Goal: Navigation & Orientation: Find specific page/section

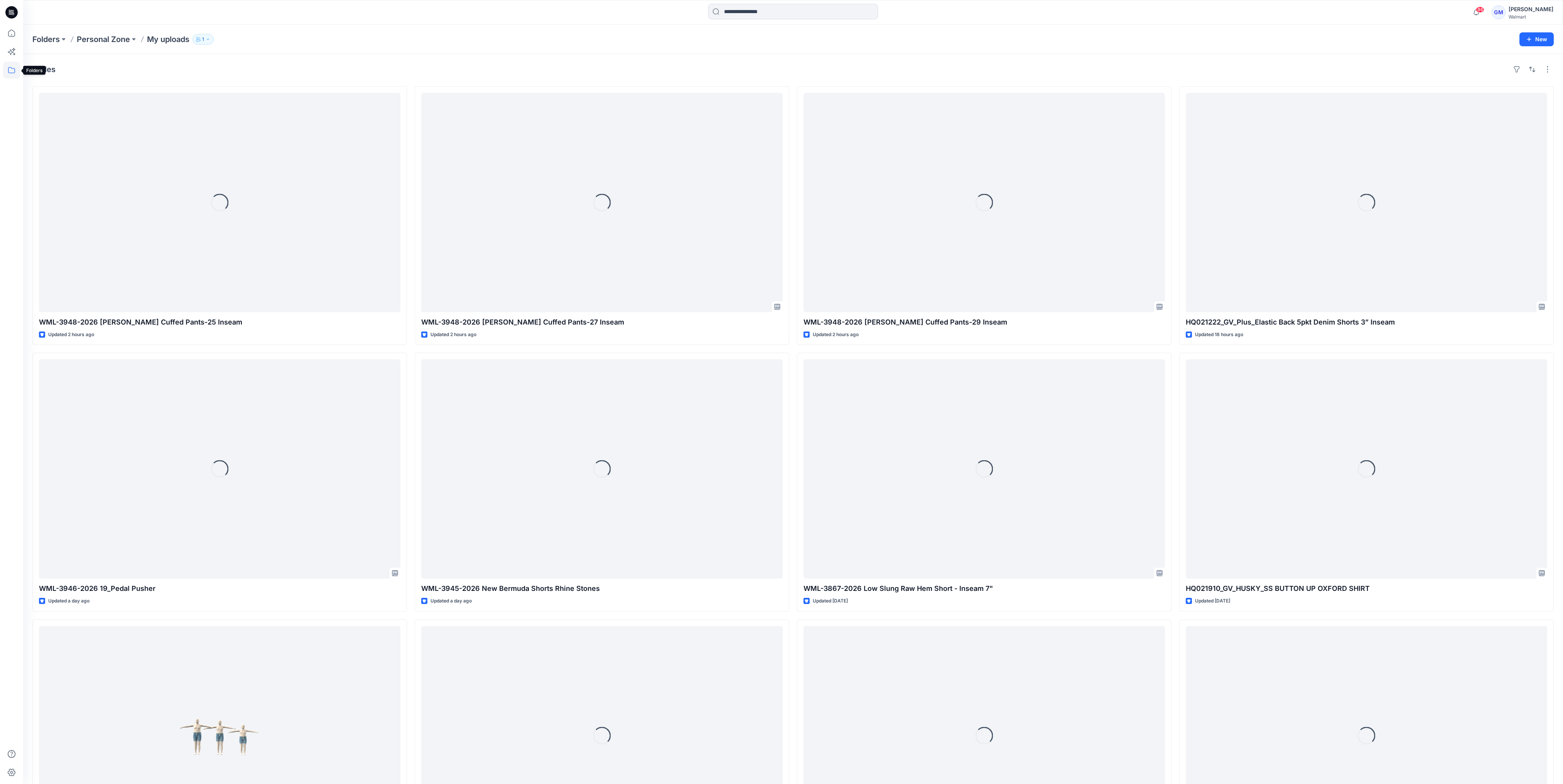
click at [9, 68] on icon at bounding box center [11, 70] width 7 height 7
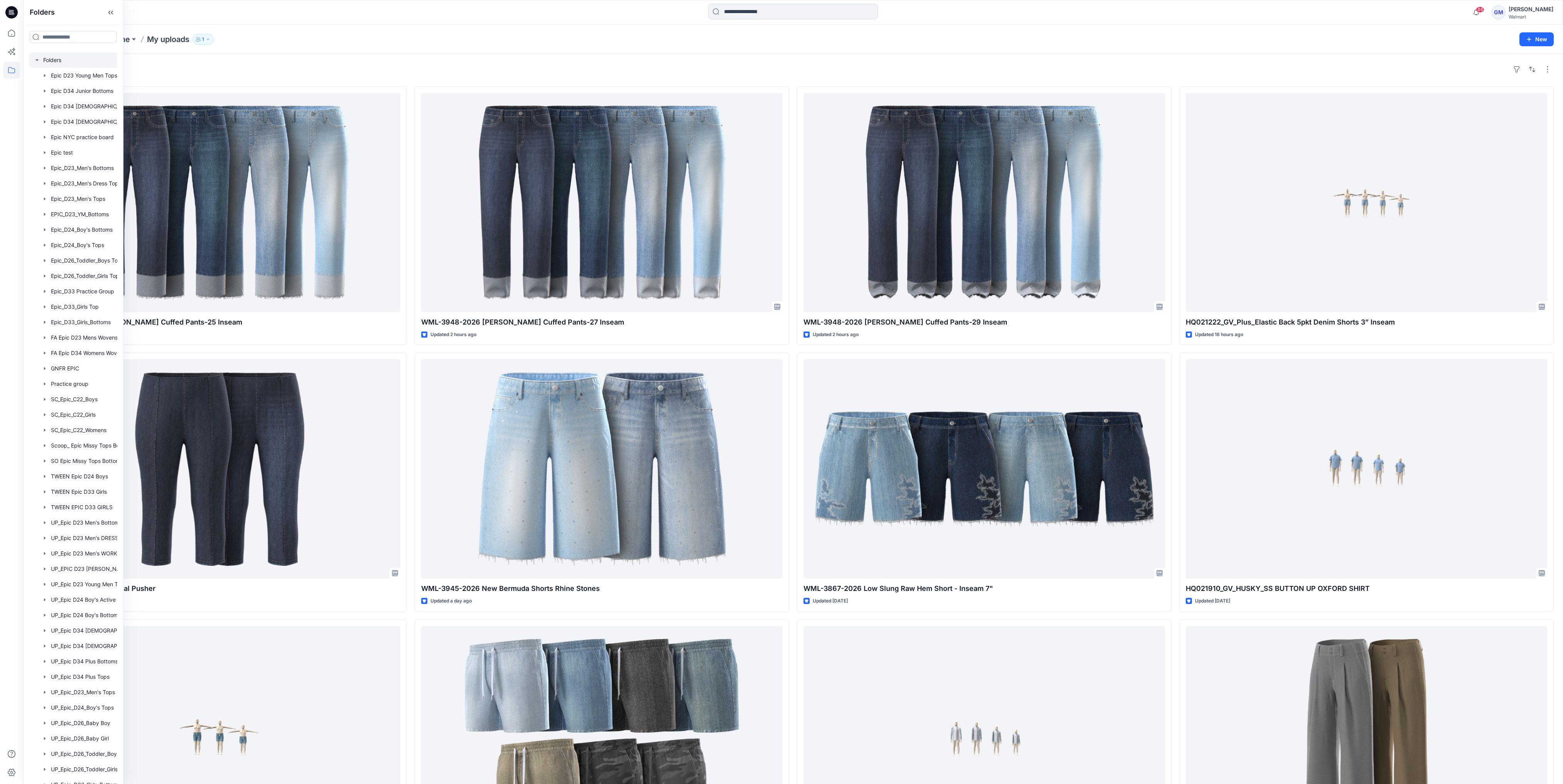
click at [45, 60] on div at bounding box center [83, 60] width 108 height 15
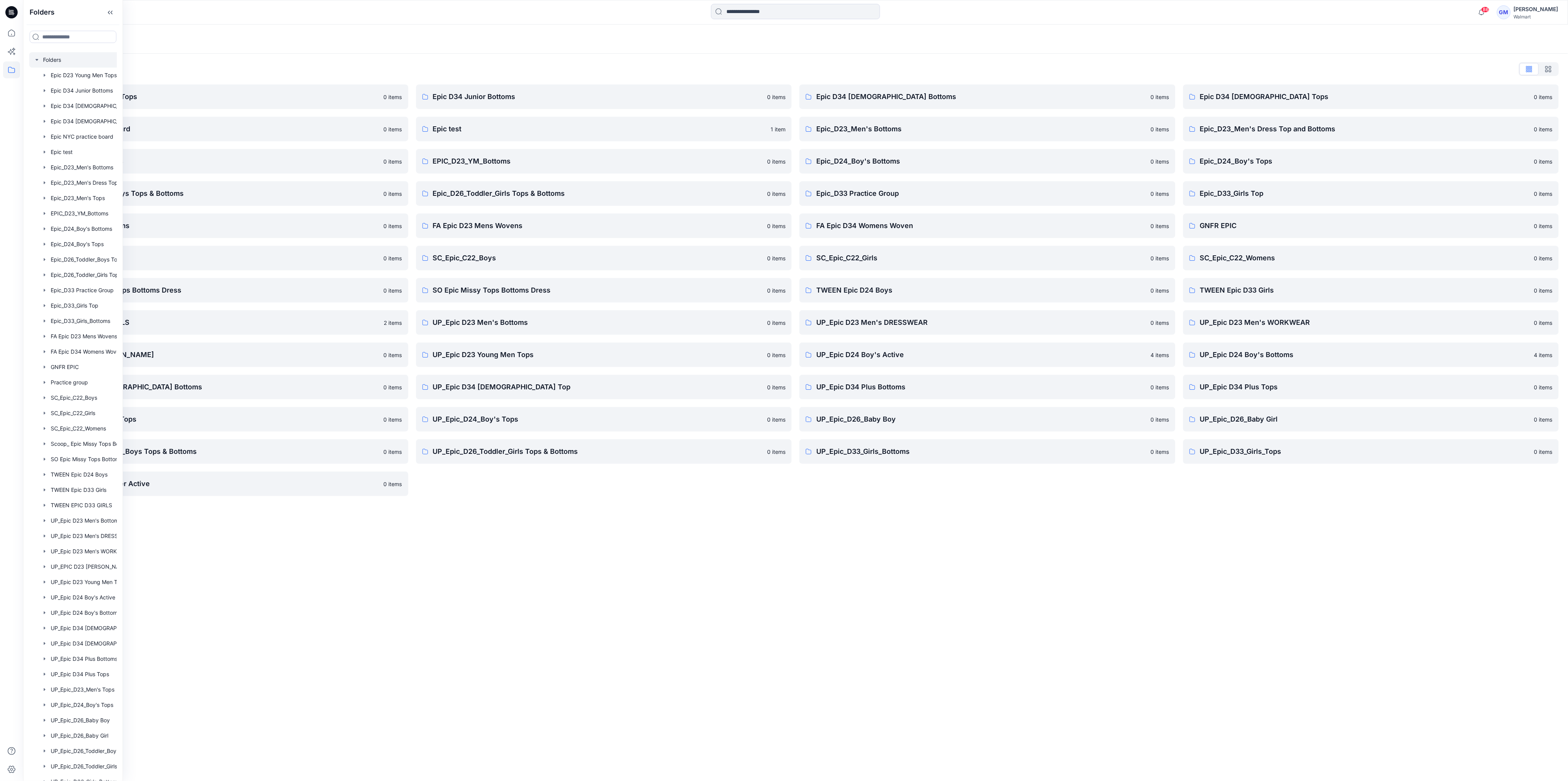
click at [857, 642] on div "Folders Folders List Epic D23 Young Men Tops 0 items Epic NYC practice board 0 …" at bounding box center [795, 402] width 1544 height 757
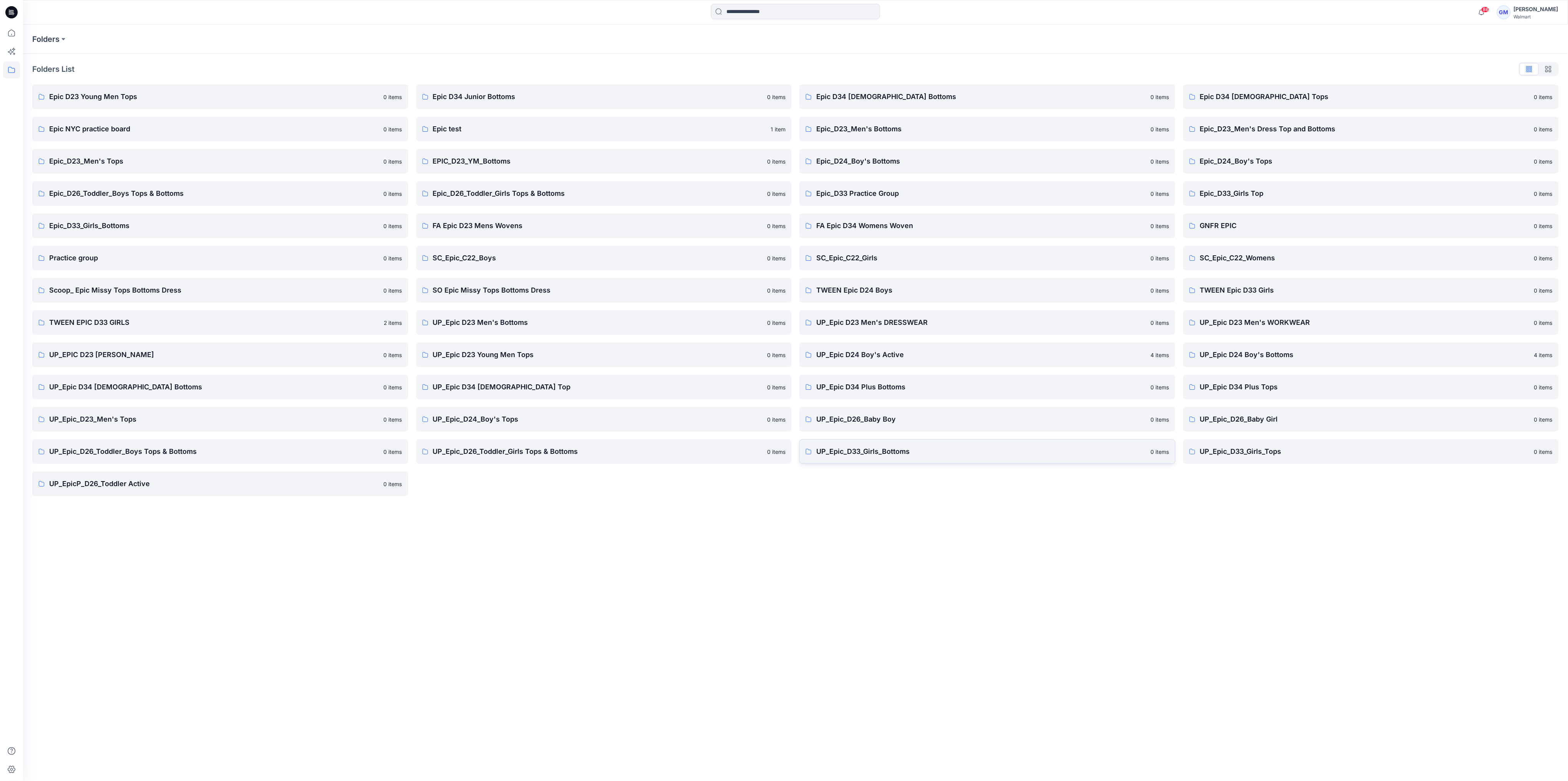
click at [837, 447] on p "UP_Epic_D33_Girls_Bottoms" at bounding box center [981, 451] width 330 height 10
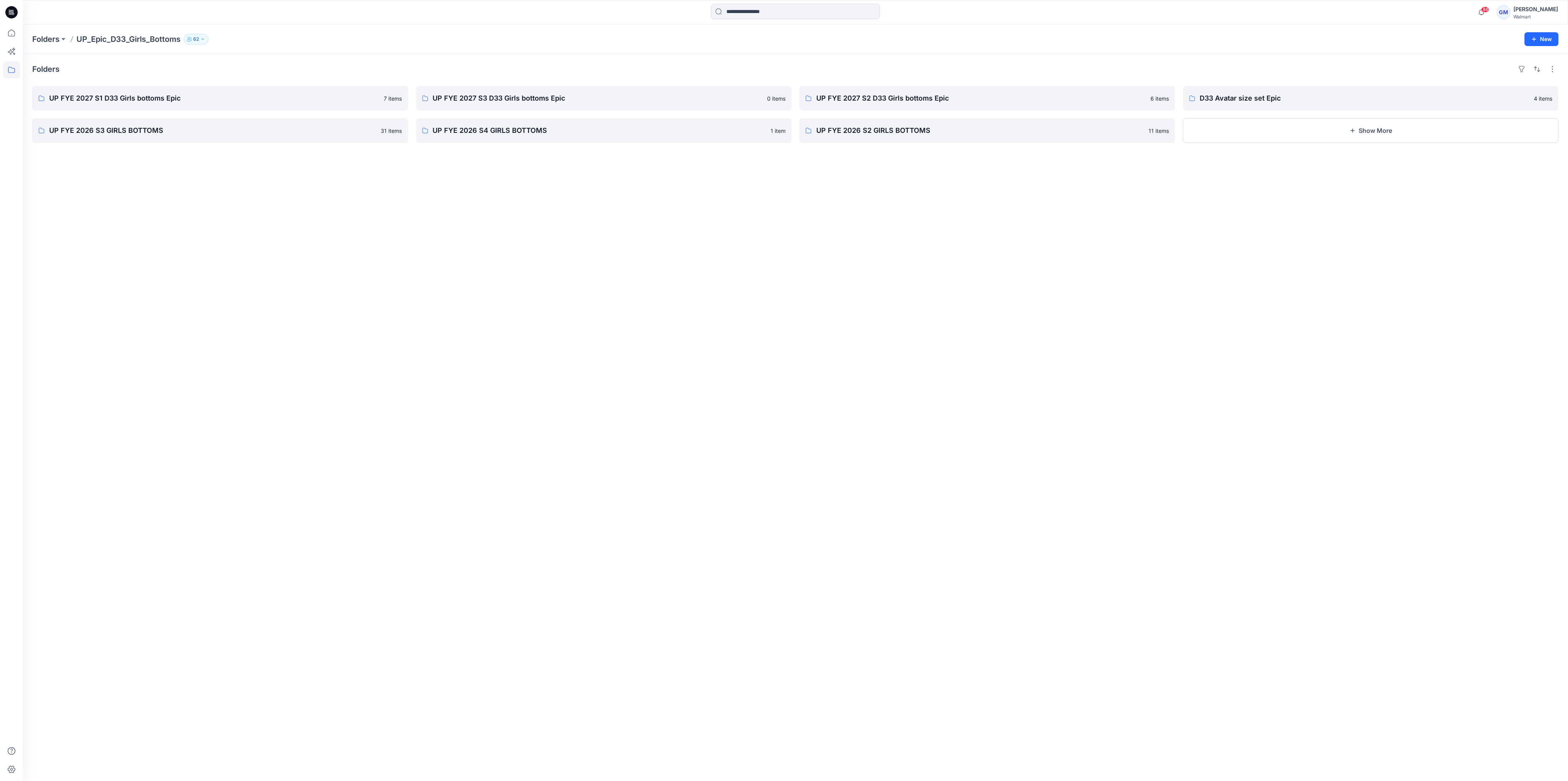
click at [507, 417] on div "Folders UP FYE 2027 S1 D33 Girls bottoms Epic 7 items UP FYE 2026 S3 GIRLS BOTT…" at bounding box center [795, 417] width 1544 height 727
click at [231, 255] on div "Folders UP FYE 2027 S1 D33 Girls bottoms Epic 7 items UP FYE 2026 S3 GIRLS BOTT…" at bounding box center [795, 417] width 1544 height 727
click at [221, 226] on div "Folders UP FYE 2027 S1 D33 Girls bottoms Epic 7 items UP FYE 2026 S3 GIRLS BOTT…" at bounding box center [795, 417] width 1544 height 727
click at [197, 213] on div "Folders UP FYE 2027 S1 D33 Girls bottoms Epic 7 items UP FYE 2026 S3 GIRLS BOTT…" at bounding box center [795, 417] width 1544 height 727
click at [868, 95] on p "UP FYE 2027 S2 D33 Girls bottoms Epic" at bounding box center [987, 98] width 341 height 10
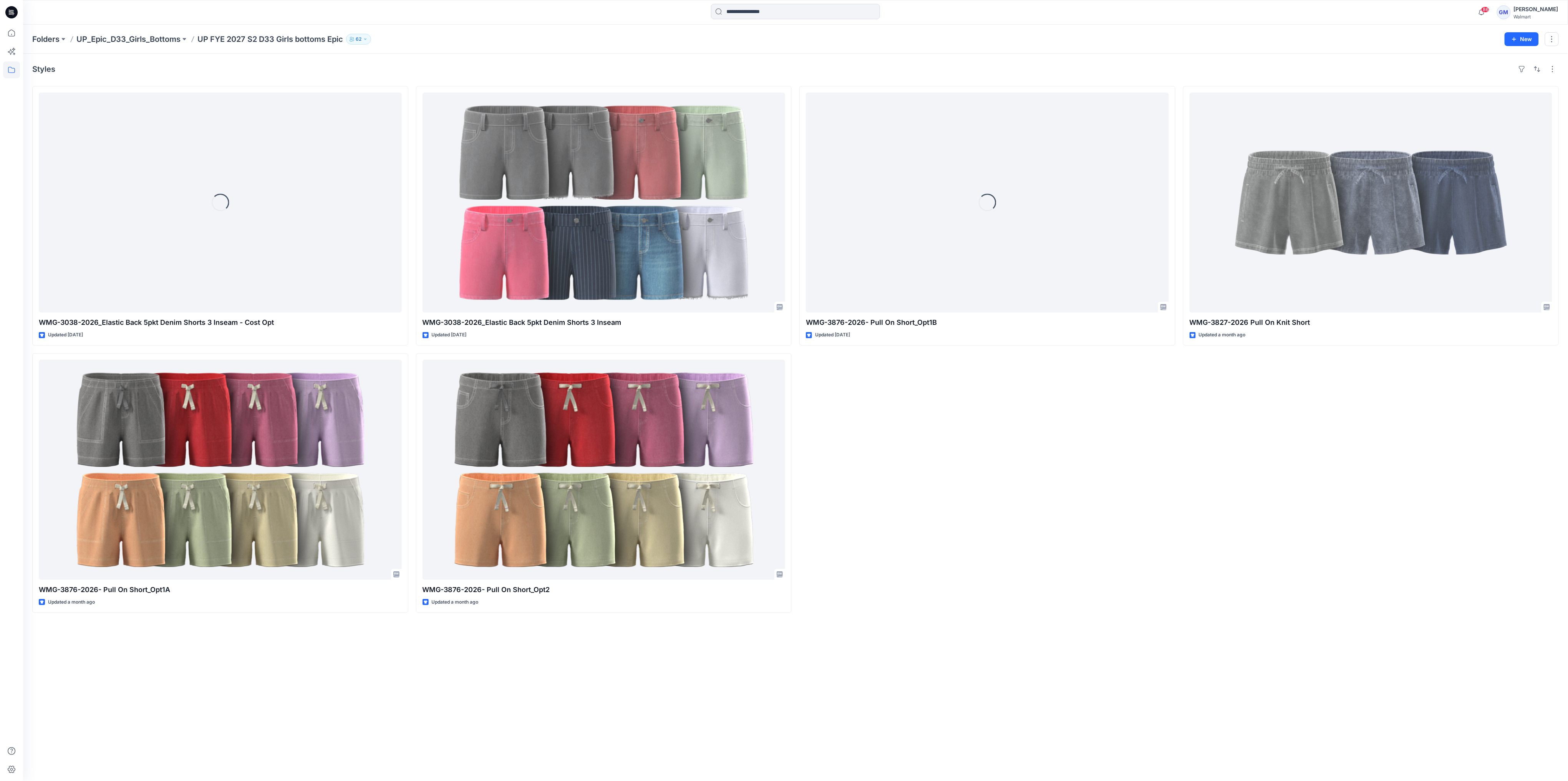
click at [1185, 513] on div "WMG-3827-2026 Pull On Knit Short Updated a month ago" at bounding box center [1370, 349] width 376 height 527
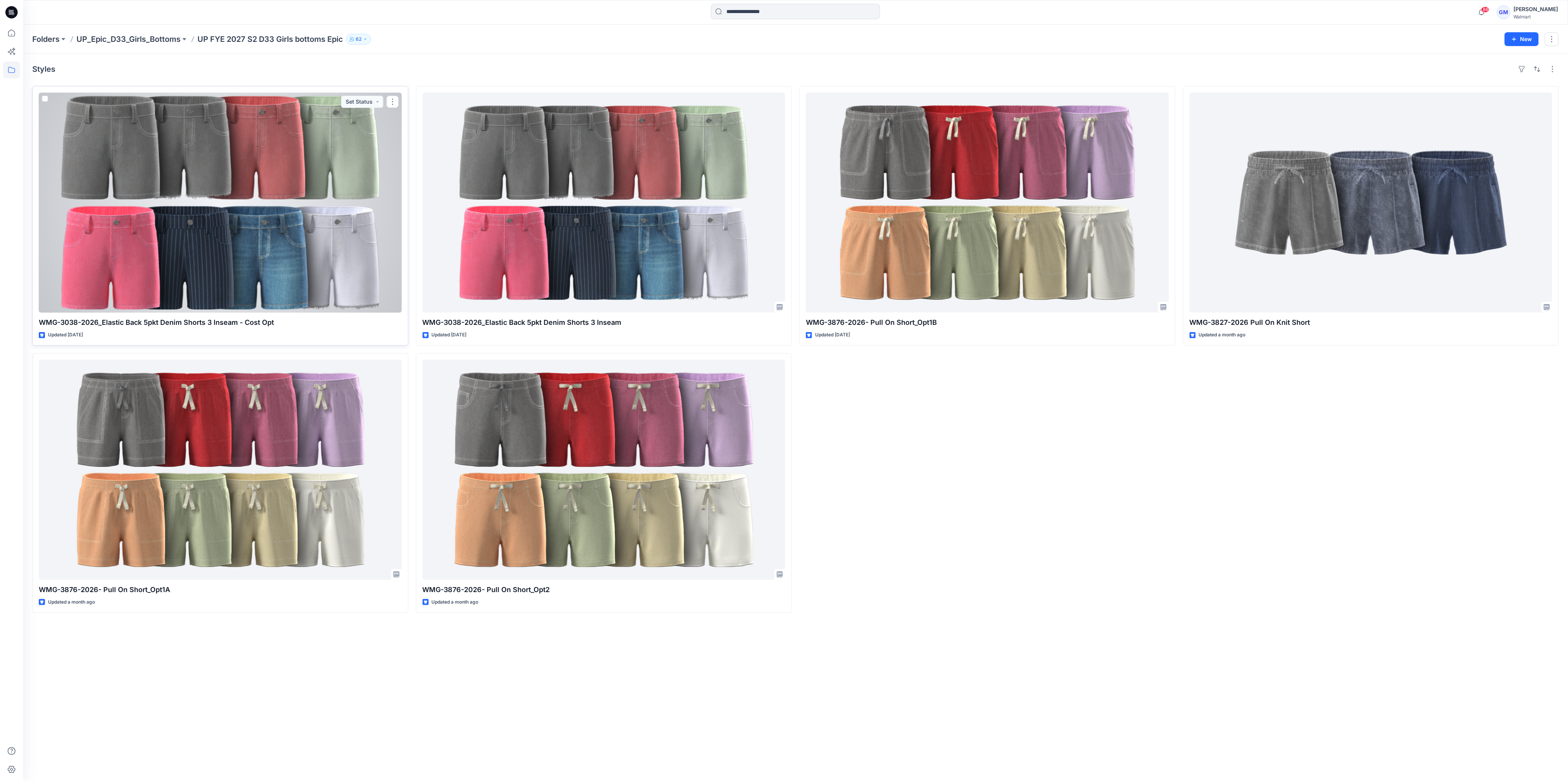
click at [315, 265] on div at bounding box center [219, 203] width 363 height 220
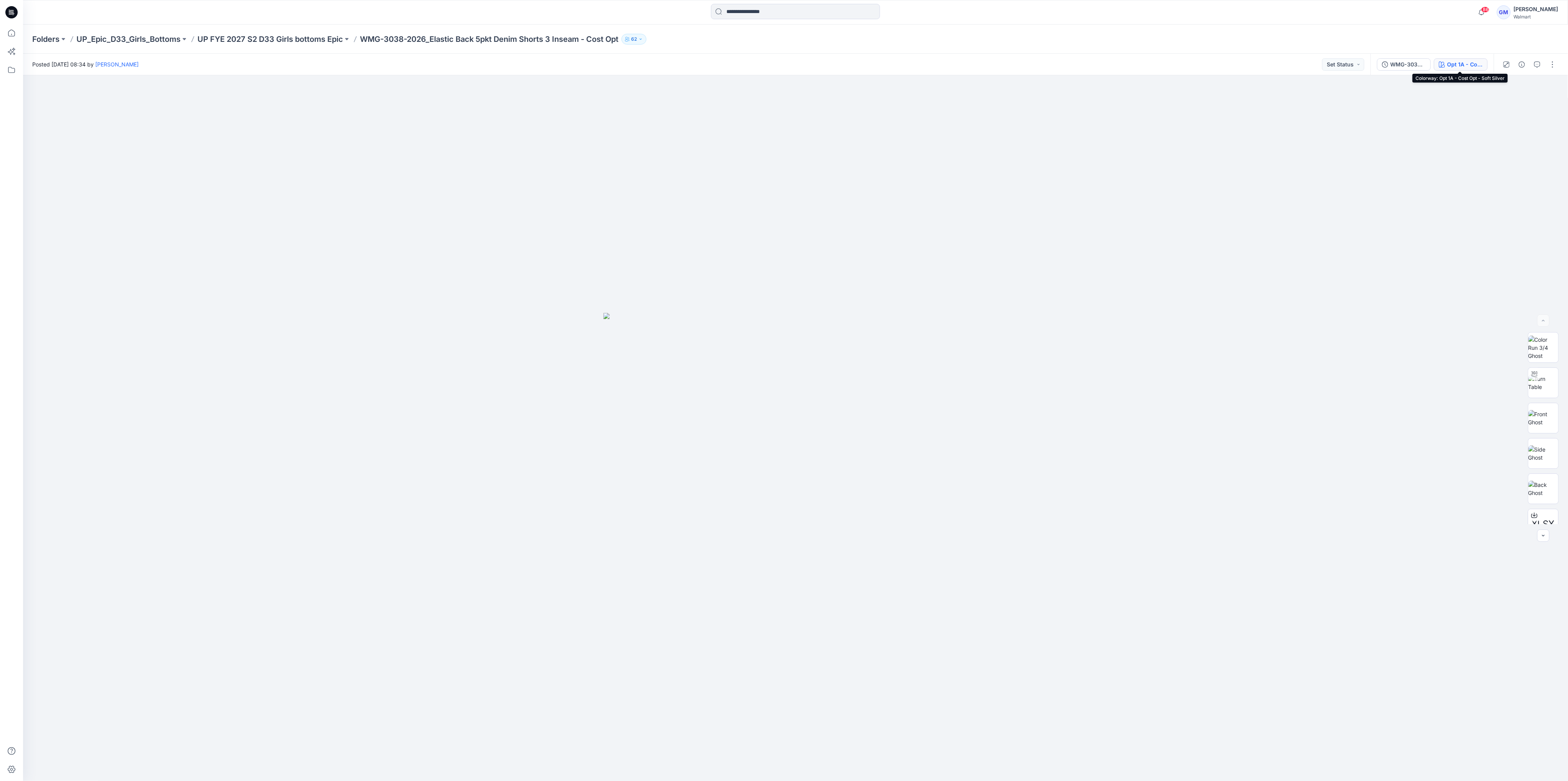
click at [1453, 66] on div "Opt 1A - Cost Opt - Soft Silver" at bounding box center [1465, 64] width 36 height 8
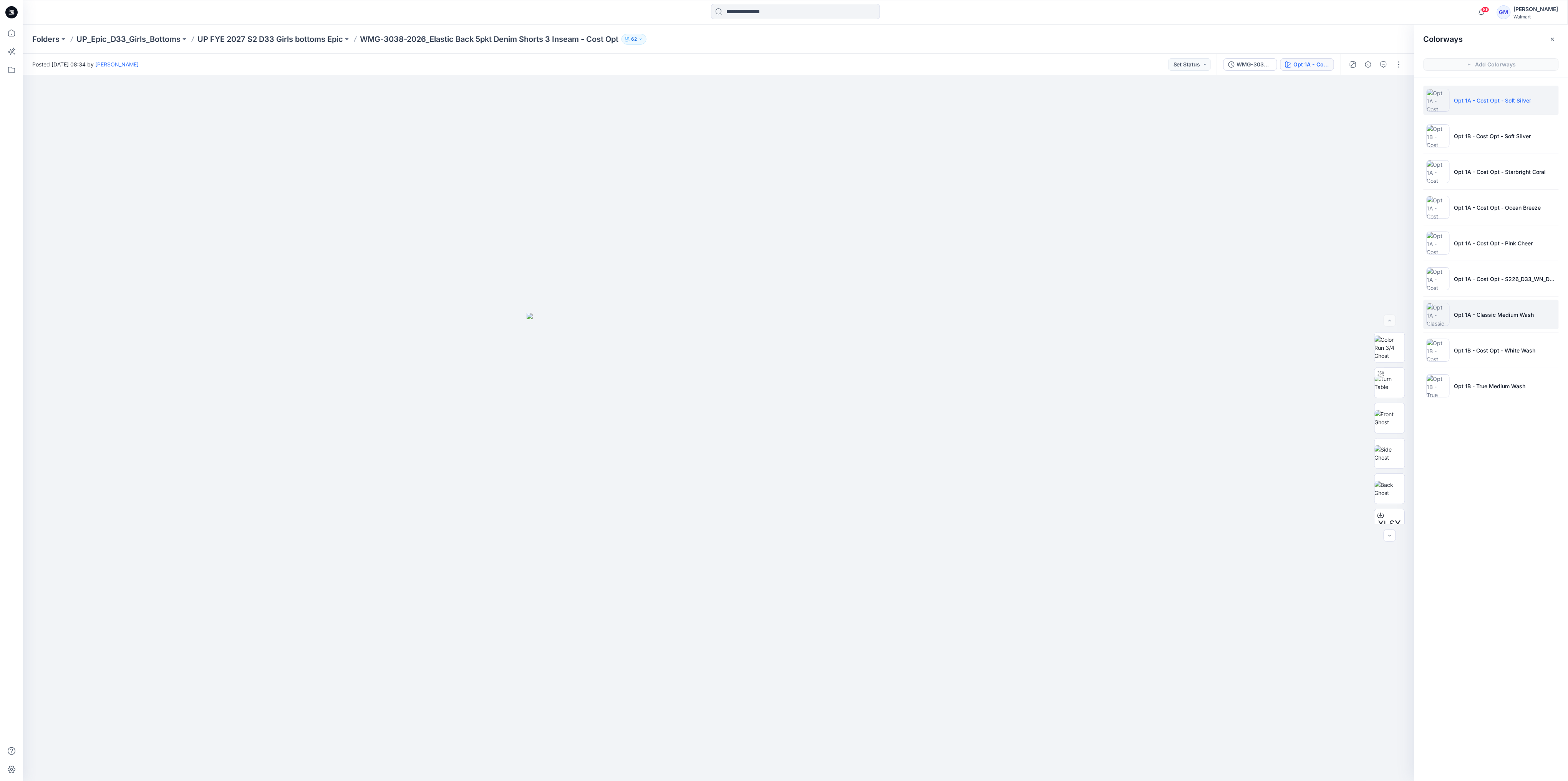
click at [1484, 313] on p "Opt 1A - Classic Medium Wash" at bounding box center [1494, 315] width 80 height 8
click at [1391, 455] on img at bounding box center [1389, 453] width 30 height 16
click at [1398, 89] on icon "button" at bounding box center [1397, 88] width 3 height 4
click at [303, 38] on p "UP FYE 2027 S2 D33 Girls bottoms Epic" at bounding box center [270, 39] width 146 height 10
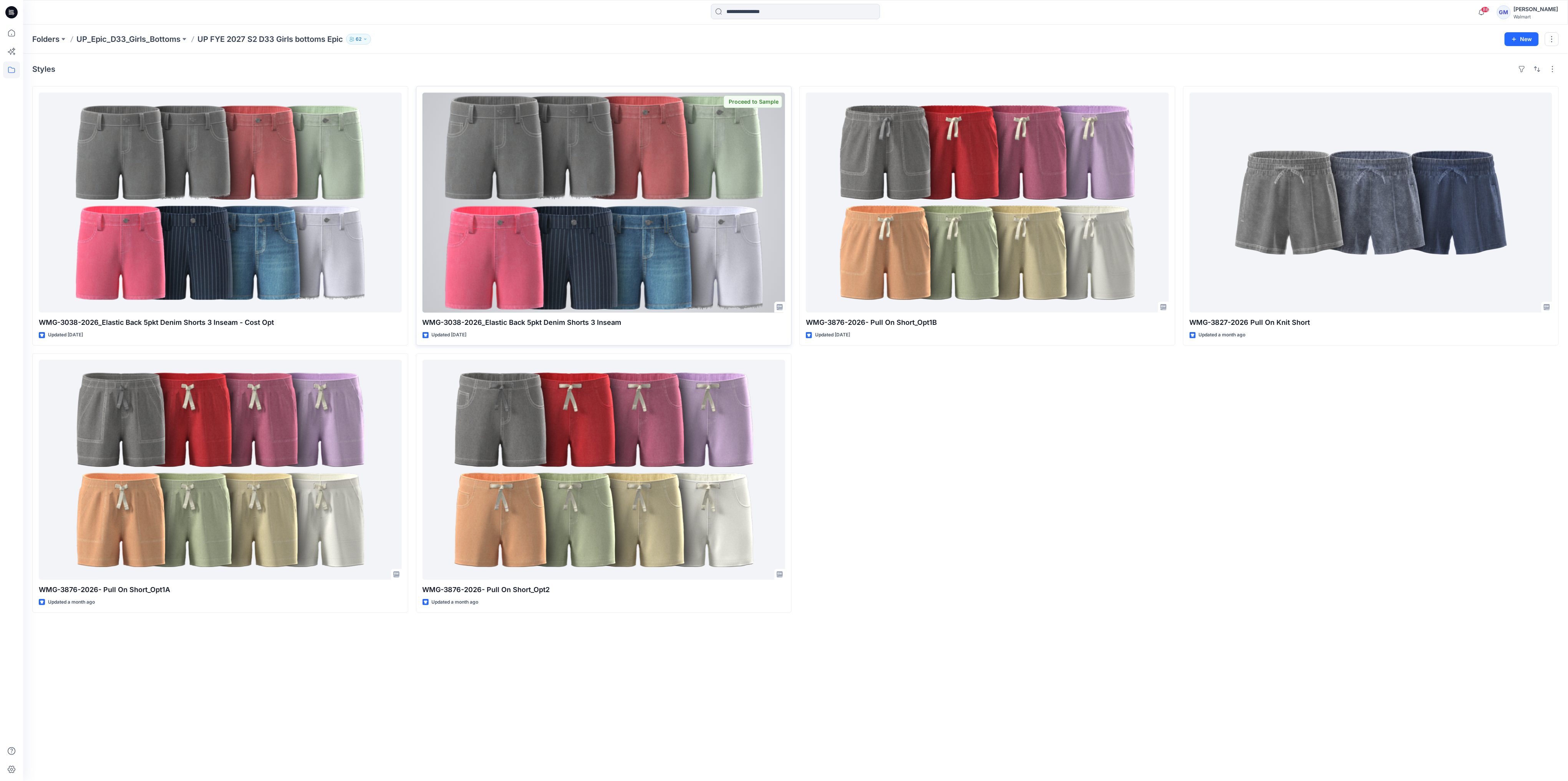
click at [603, 245] on div at bounding box center [604, 203] width 363 height 220
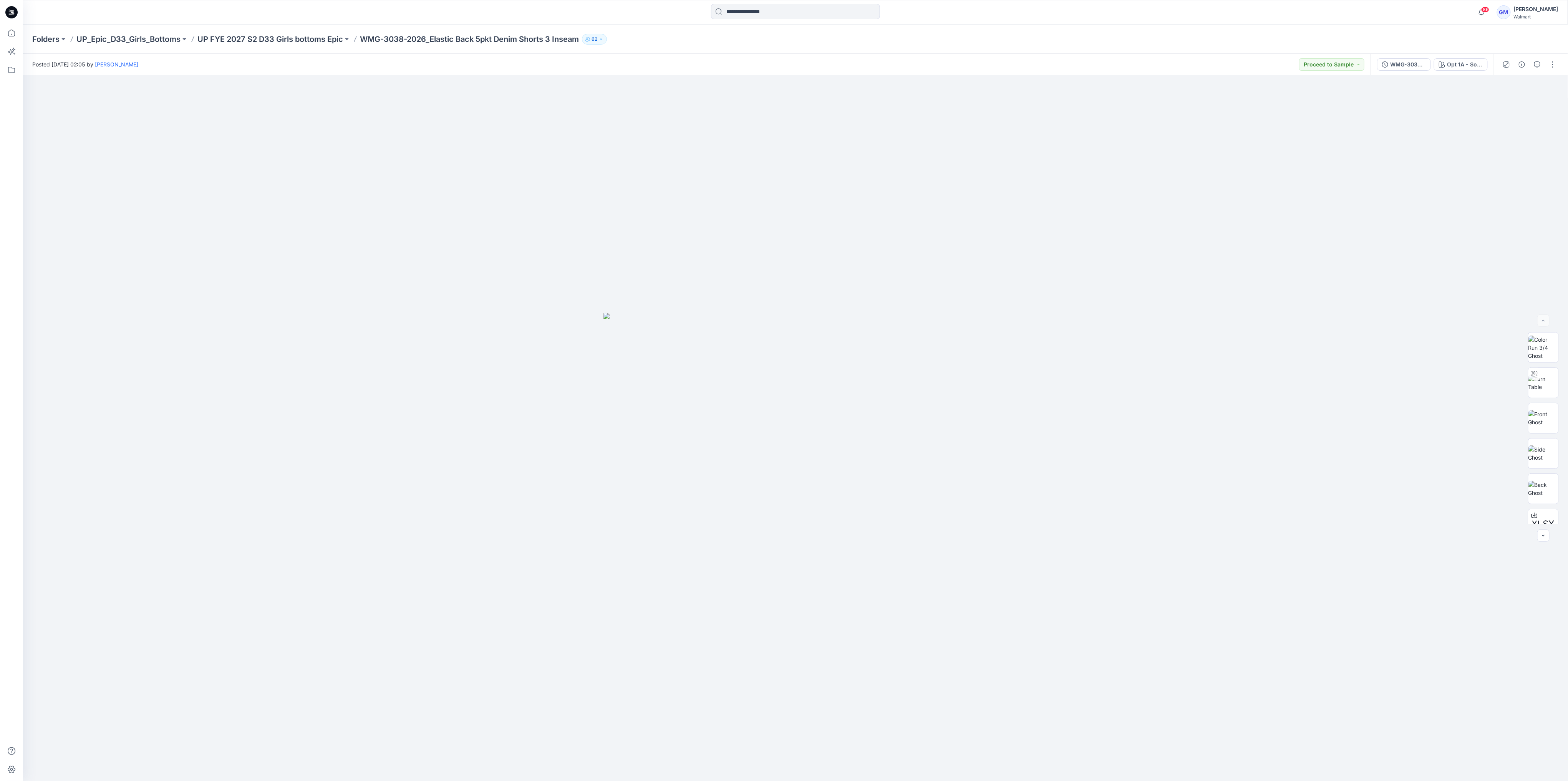
click at [1474, 72] on div "WMG-3038-2026_Elastic Back 5pkt Denim Shorts 3 Inseam_Full Colorway Opt 1A - So…" at bounding box center [1431, 64] width 123 height 22
click at [1472, 57] on div "WMG-3038-2026_Elastic Back 5pkt Denim Shorts 3 Inseam_Full Colorway Opt 1A - So…" at bounding box center [1431, 64] width 123 height 22
click at [1467, 65] on div "Opt 1A - Soft Silver" at bounding box center [1465, 64] width 36 height 8
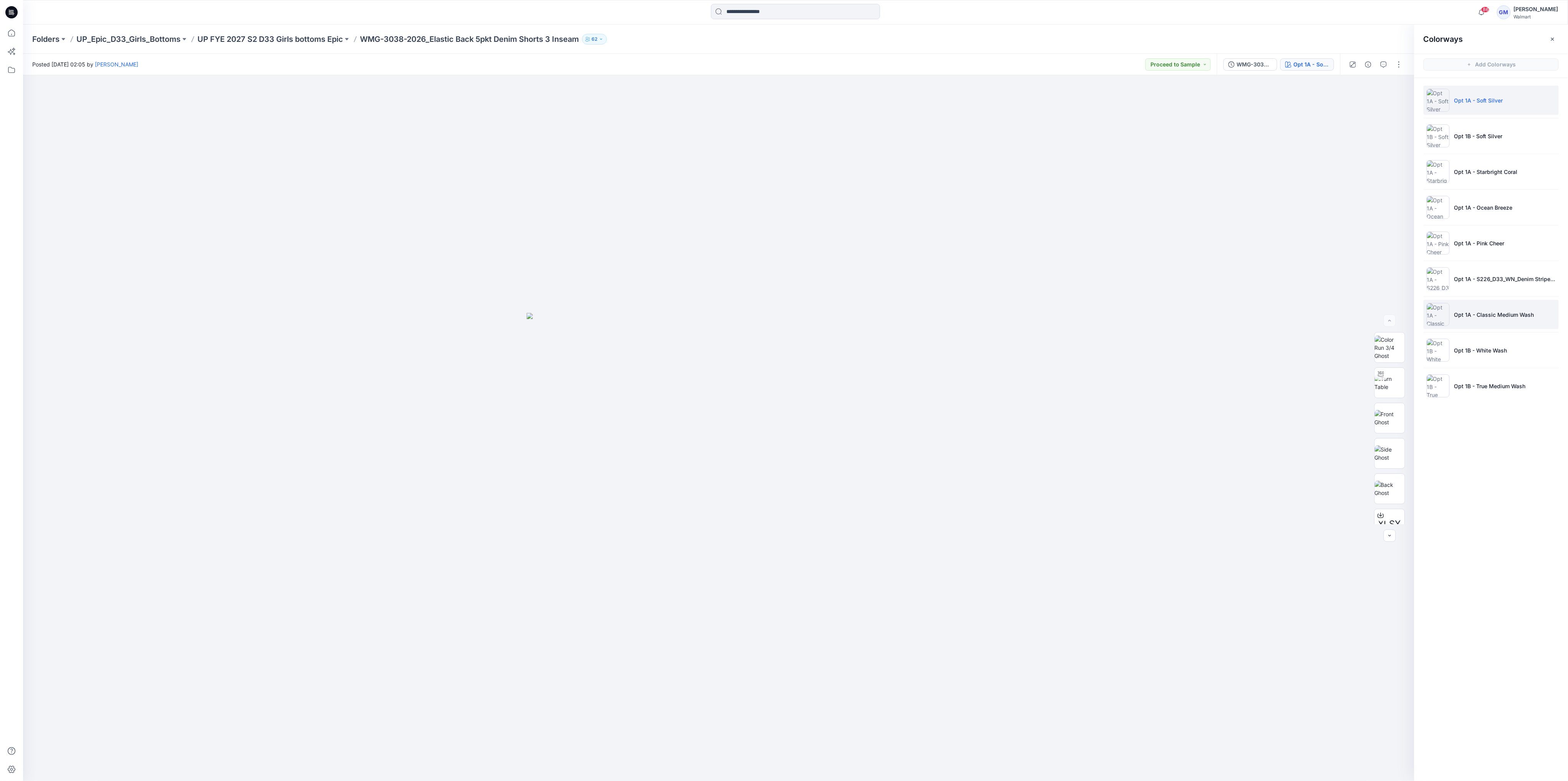
click at [1495, 307] on li "Opt 1A - Classic Medium Wash" at bounding box center [1491, 314] width 136 height 29
click at [1397, 89] on icon "button" at bounding box center [1397, 89] width 7 height 7
click at [1040, 384] on div at bounding box center [718, 429] width 1391 height 707
click at [1487, 387] on p "Opt 1B - True Medium Wash" at bounding box center [1490, 386] width 72 height 8
click at [1389, 419] on img at bounding box center [1389, 418] width 30 height 16
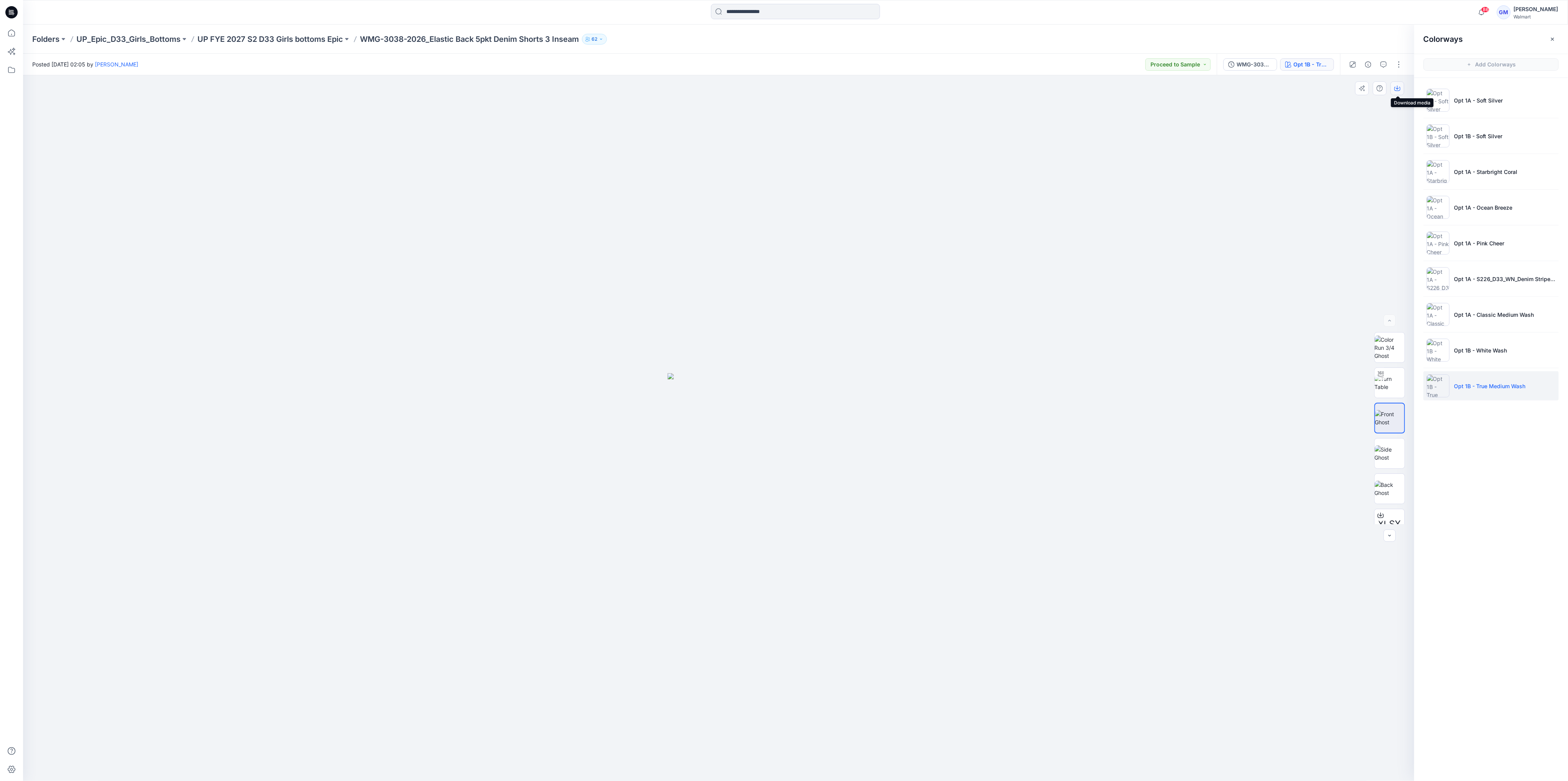
click at [1399, 87] on icon "button" at bounding box center [1397, 89] width 7 height 4
drag, startPoint x: 1479, startPoint y: 317, endPoint x: 1535, endPoint y: 317, distance: 56.0
click at [1535, 317] on li "Opt 1A - Classic Medium Wash" at bounding box center [1491, 314] width 136 height 29
copy p "Classic Medium Wash"
click at [771, 14] on input at bounding box center [795, 11] width 169 height 15
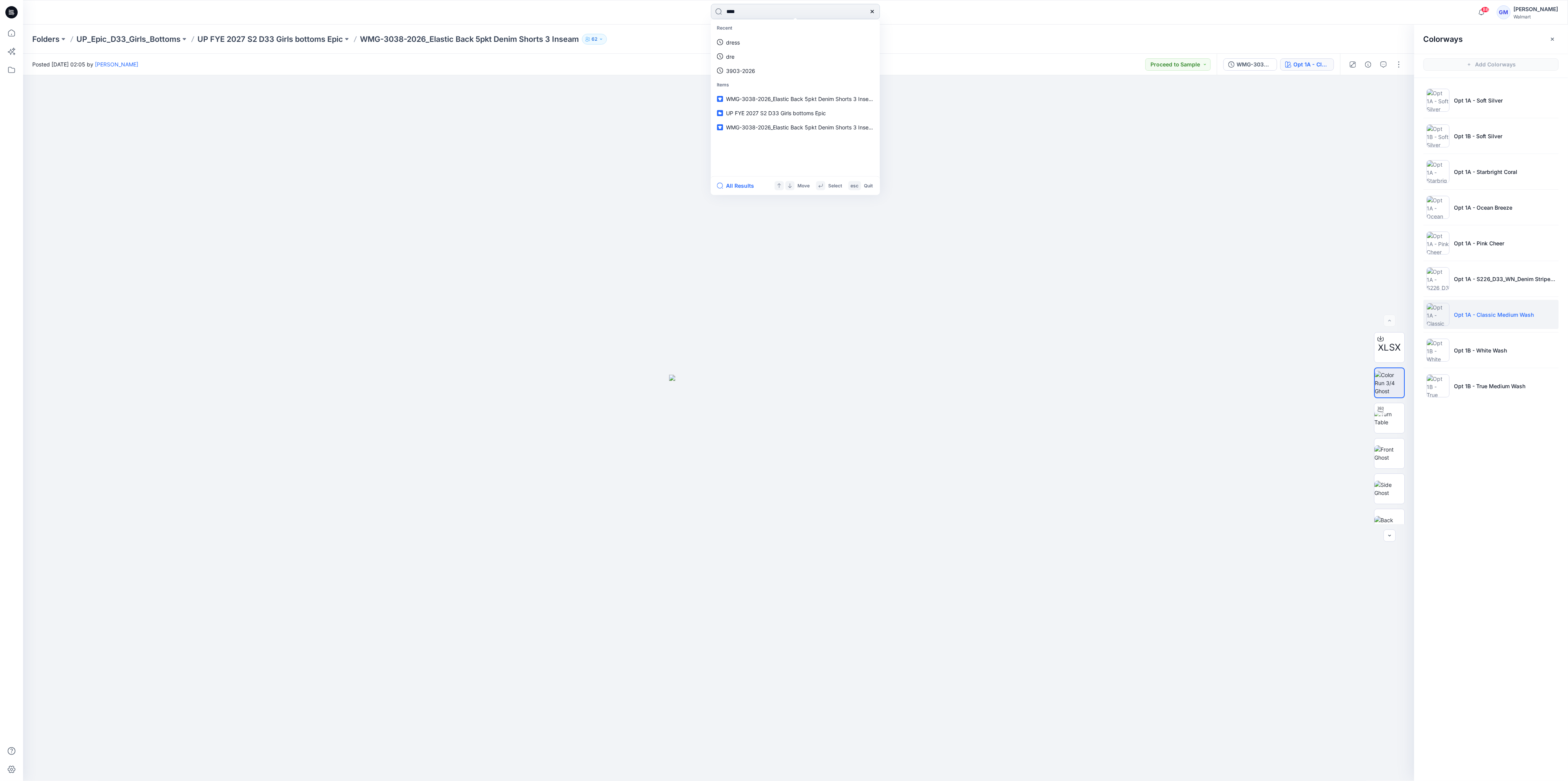
type input "****"
click at [739, 187] on button "All Results" at bounding box center [737, 186] width 42 height 9
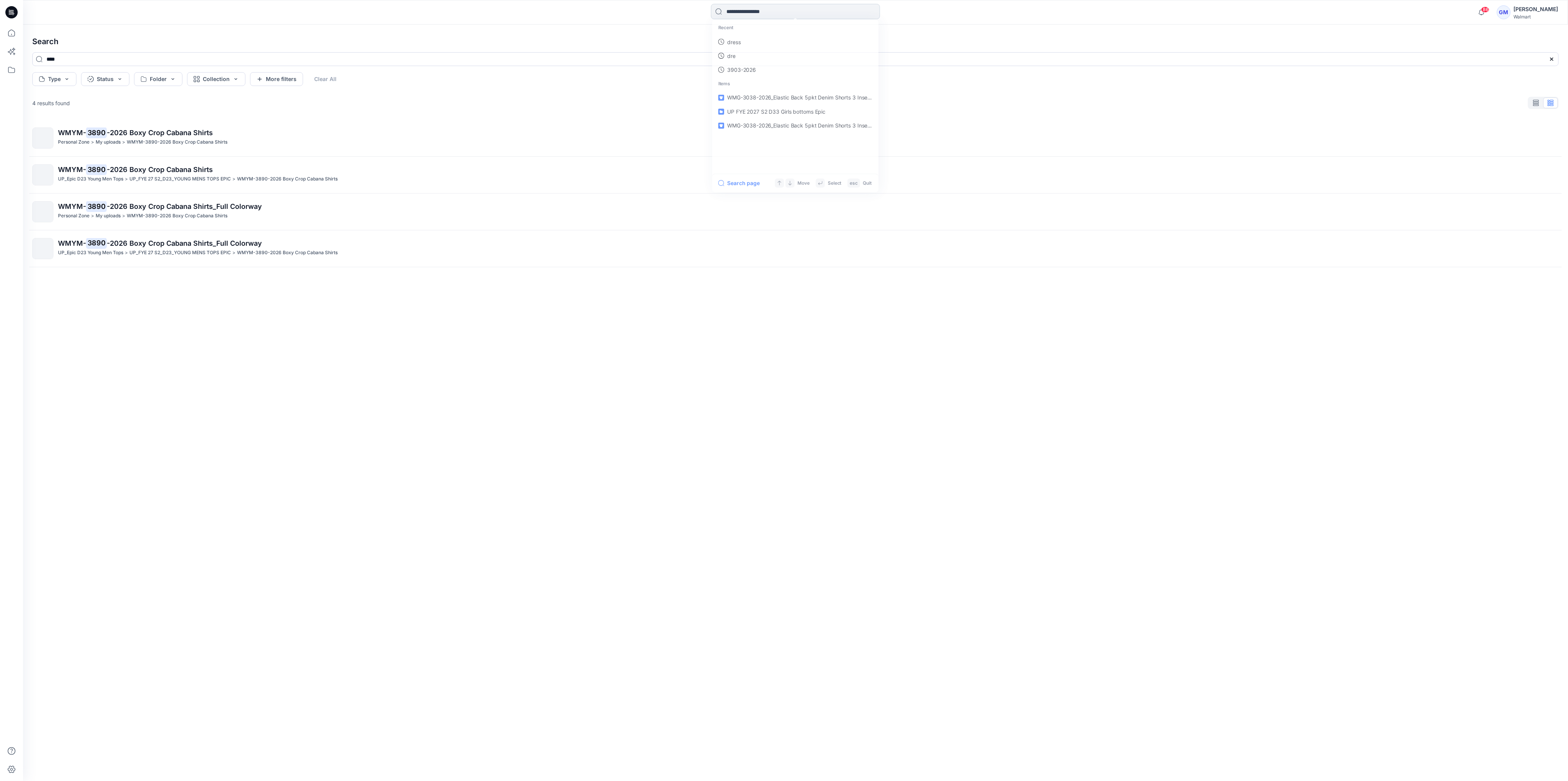
click at [816, 11] on input at bounding box center [795, 11] width 169 height 15
type input "****"
click at [744, 185] on button "All Results" at bounding box center [737, 186] width 42 height 9
type input "****"
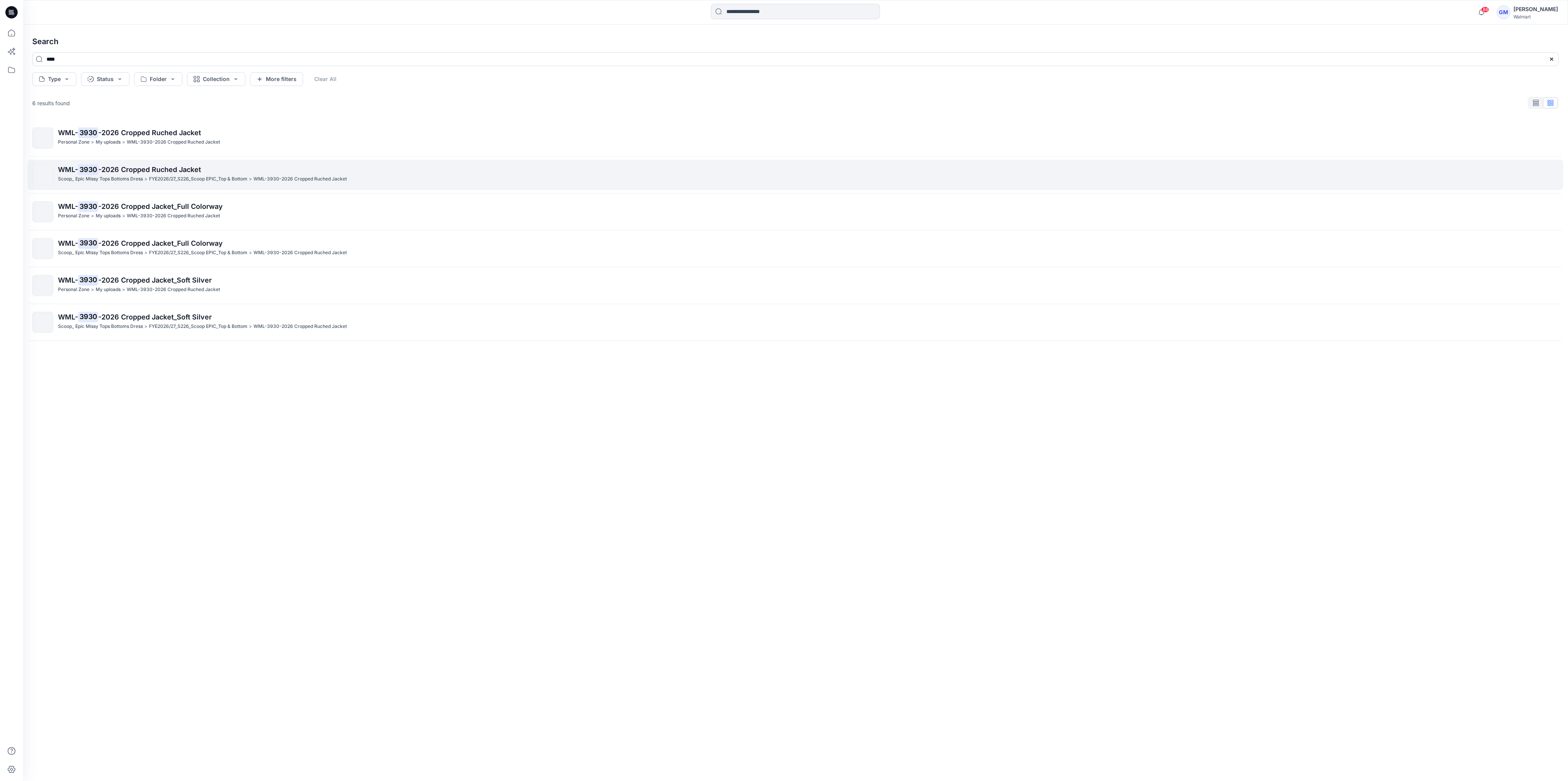
click at [182, 172] on span "-2026 Cropped Ruched Jacket" at bounding box center [149, 170] width 103 height 8
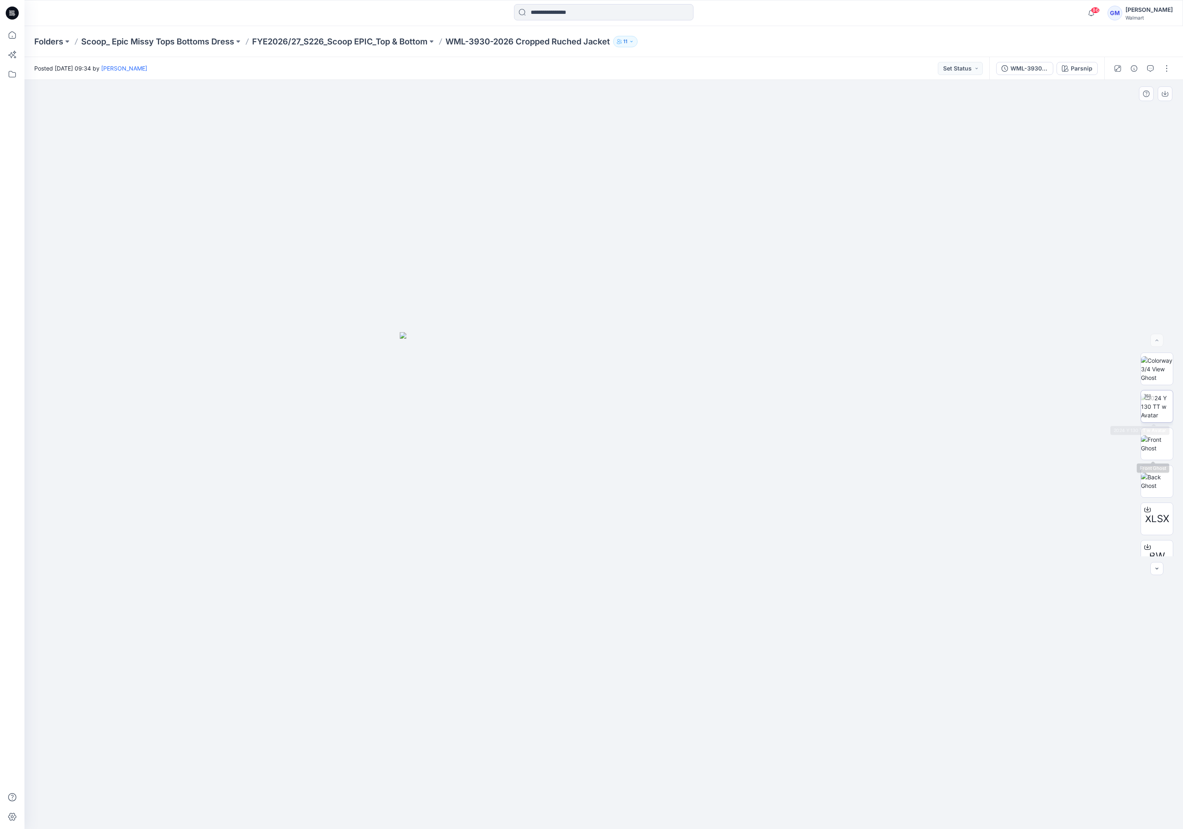
click at [1157, 405] on img at bounding box center [1157, 407] width 32 height 26
click at [1088, 67] on div "Parsnip" at bounding box center [1081, 68] width 22 height 9
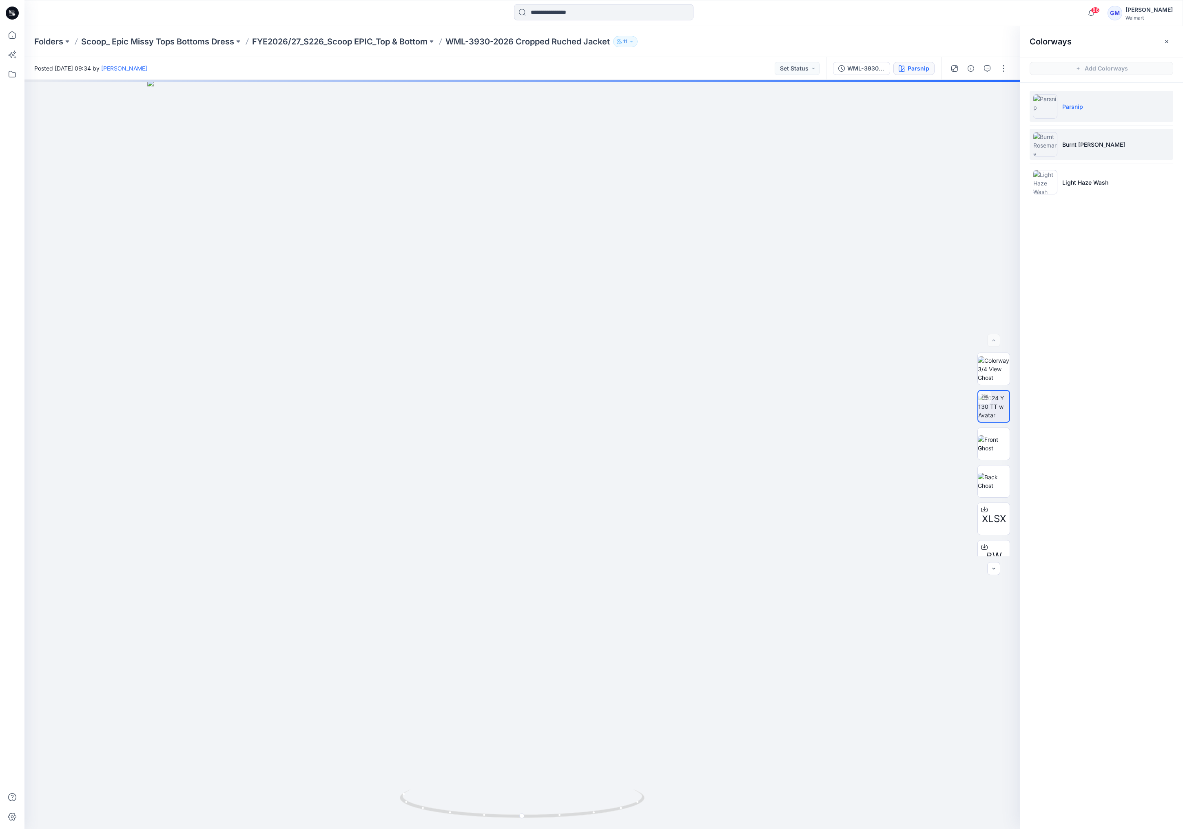
click at [1126, 149] on li "Burnt Rosemary" at bounding box center [1101, 144] width 144 height 31
click at [990, 412] on img at bounding box center [993, 407] width 32 height 26
click at [539, 739] on img at bounding box center [522, 225] width 1670 height 1210
drag, startPoint x: 520, startPoint y: 822, endPoint x: 464, endPoint y: 822, distance: 55.5
click at [464, 822] on div at bounding box center [522, 809] width 245 height 41
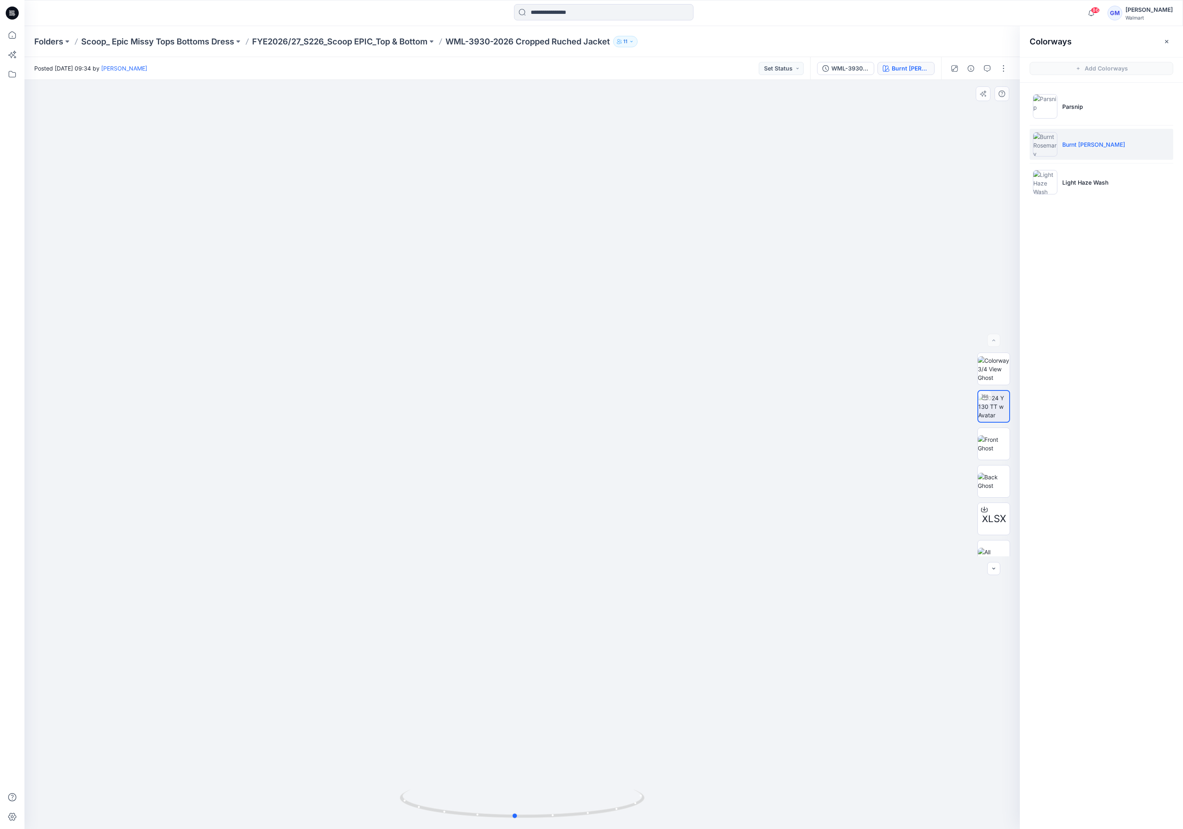
drag, startPoint x: 638, startPoint y: 803, endPoint x: 736, endPoint y: 789, distance: 98.7
click at [736, 789] on div at bounding box center [521, 455] width 995 height 750
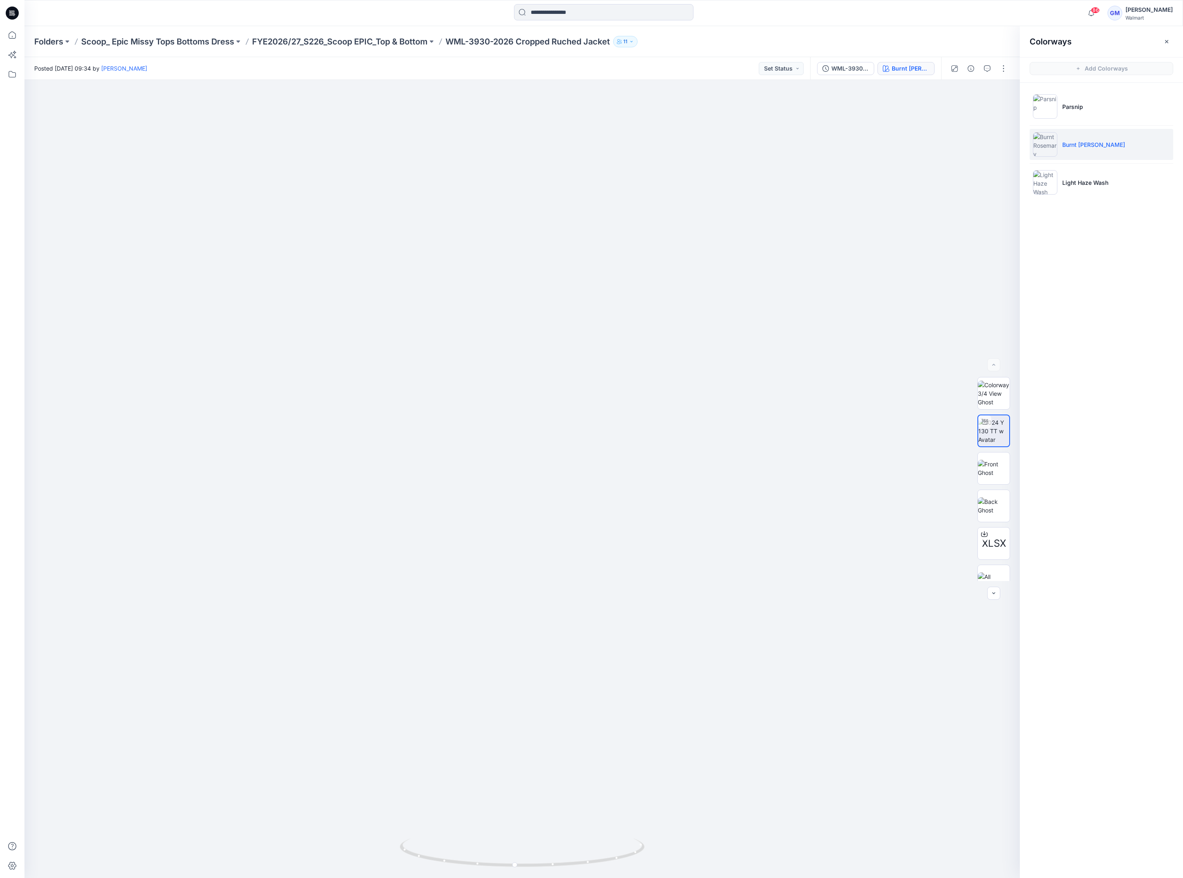
click at [53, 47] on div "Folders Scoop_ Epic Missy Tops Bottoms Dress FYE2026/27_S226_Scoop EPIC_Top & B…" at bounding box center [603, 41] width 1158 height 31
click at [46, 41] on p "Folders" at bounding box center [48, 41] width 29 height 11
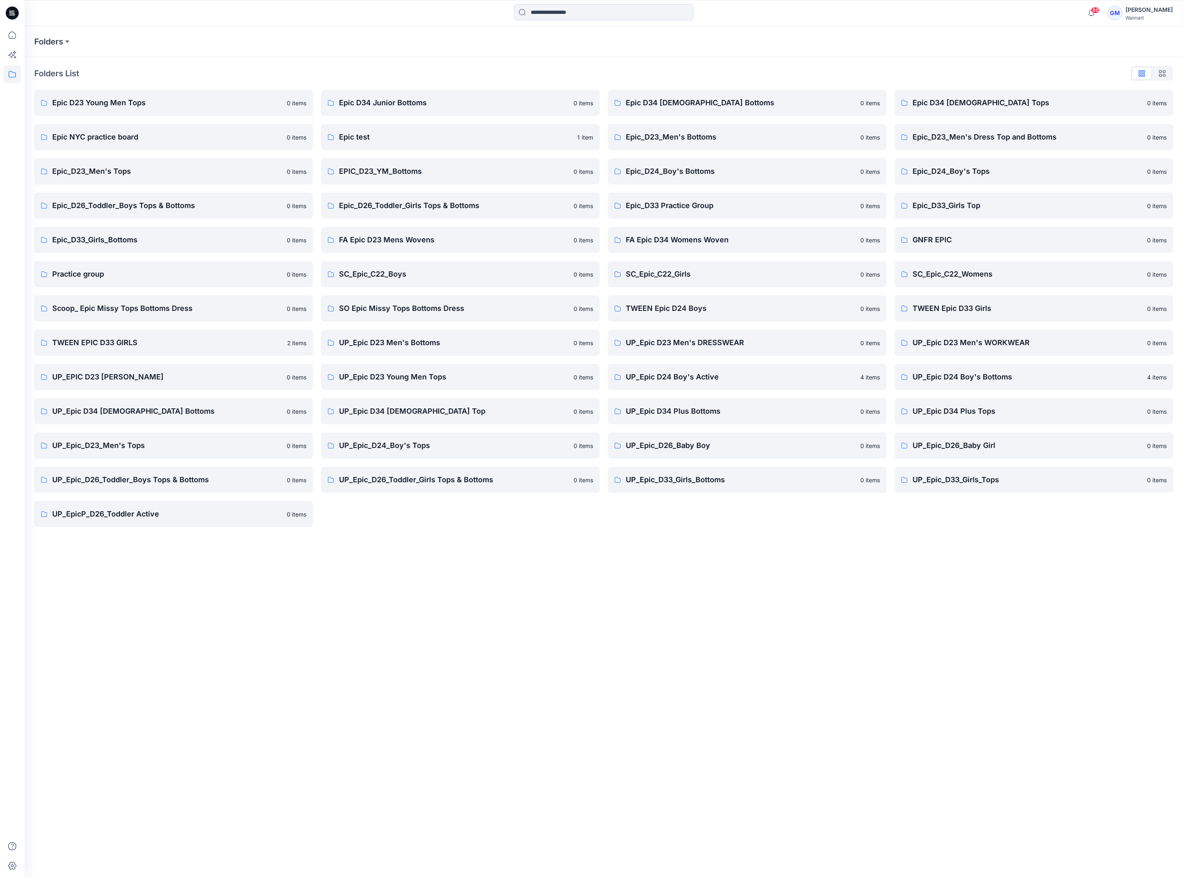
click at [446, 598] on div "Folders Folders List Epic D23 Young Men Tops 0 items Epic NYC practice board 0 …" at bounding box center [603, 451] width 1158 height 851
click at [172, 474] on p "UP_Epic_D26_Toddler_Boys Tops & Bottoms" at bounding box center [167, 479] width 230 height 11
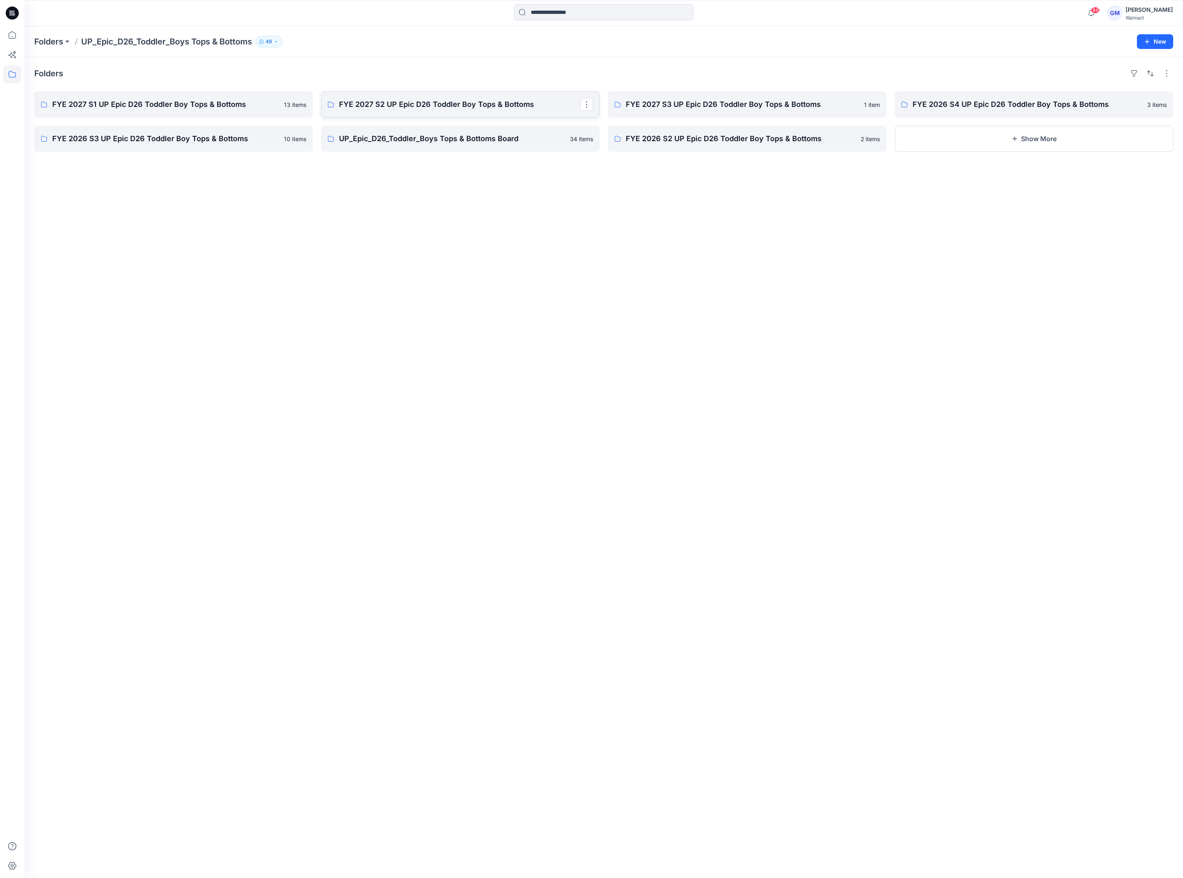
click at [364, 99] on p "FYE 2027 S2 UP Epic D26 Toddler Boy Tops & Bottoms" at bounding box center [459, 104] width 241 height 11
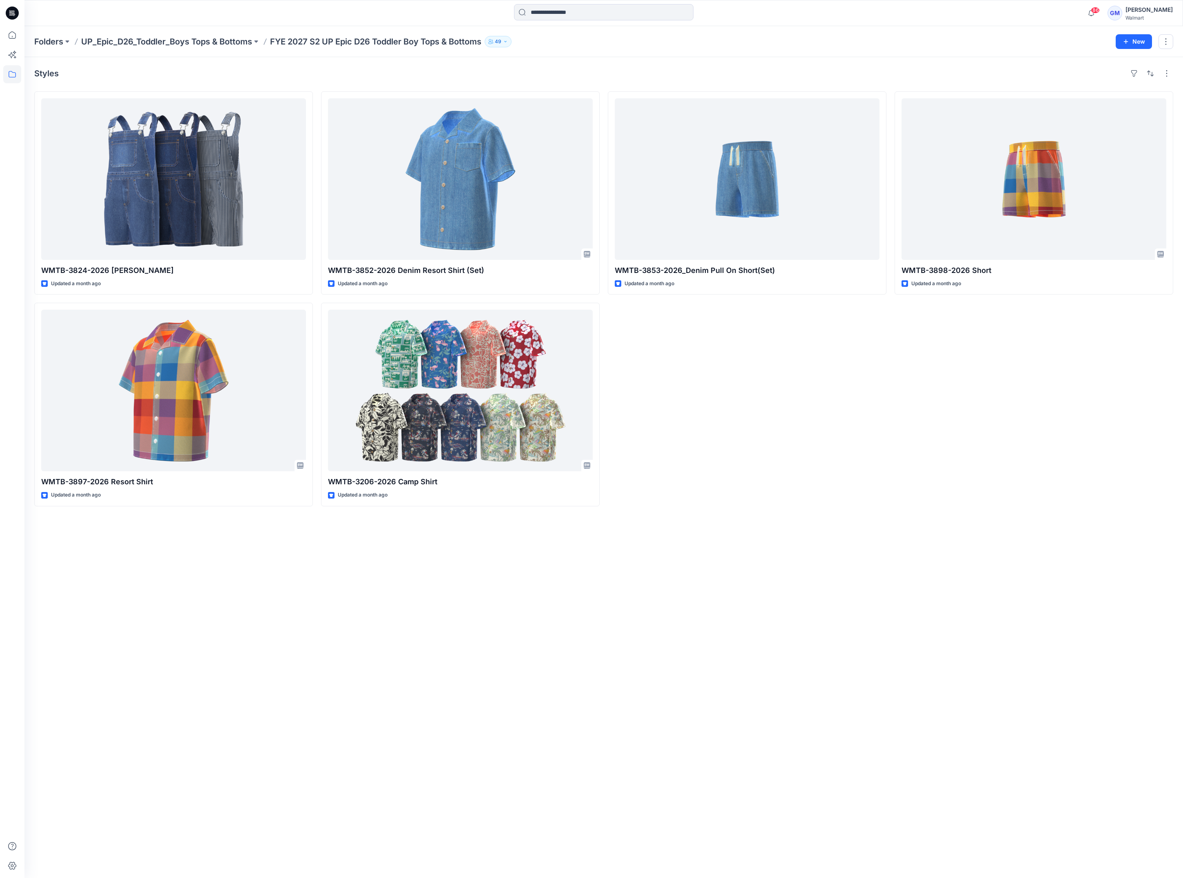
click at [513, 641] on div "Styles WMTB-3824-2026 Shortall Updated a month ago WMTB-3897-2026 Resort Shirt …" at bounding box center [603, 467] width 1158 height 820
click at [386, 578] on div "Styles WMTB-3824-2026 Shortall Updated a month ago WMTB-3897-2026 Resort Shirt …" at bounding box center [603, 467] width 1158 height 820
click at [558, 13] on input at bounding box center [603, 12] width 179 height 16
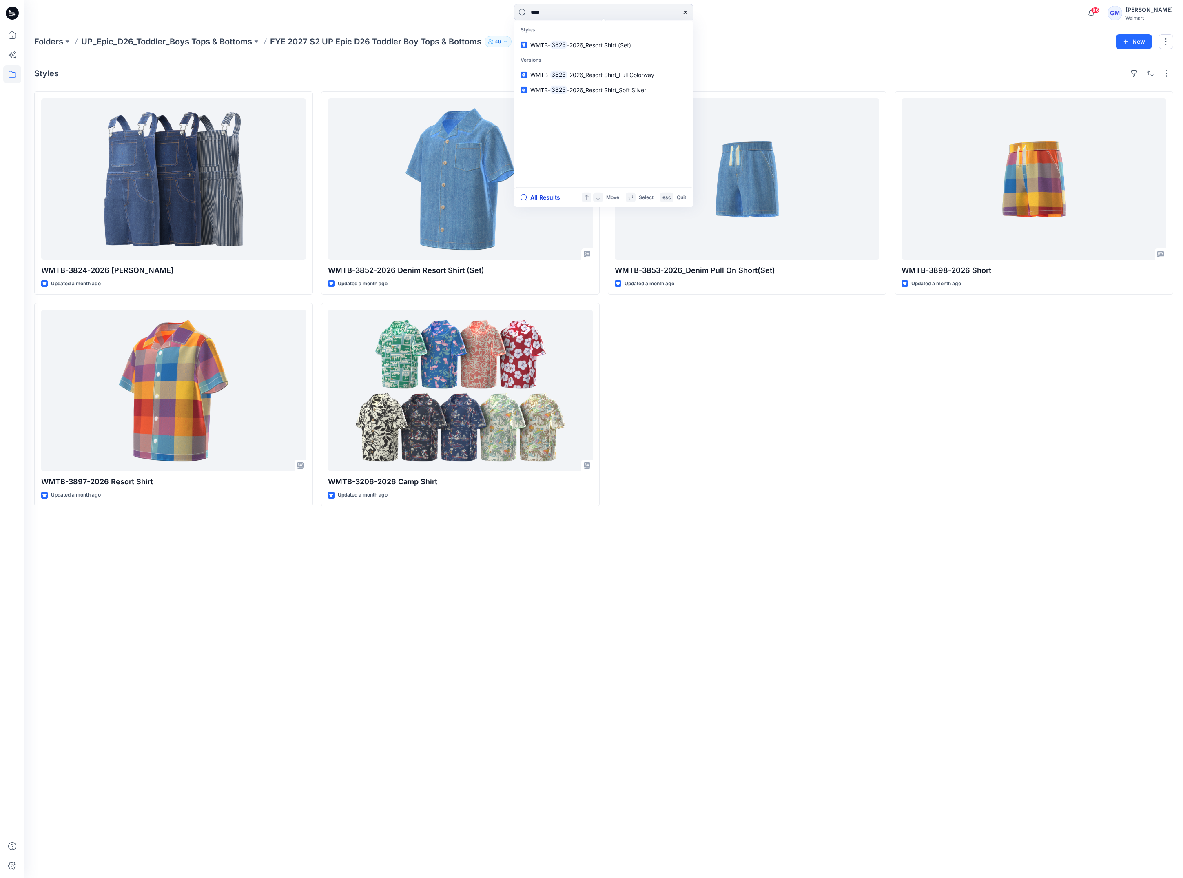
type input "****"
click at [547, 196] on button "All Results" at bounding box center [542, 197] width 45 height 10
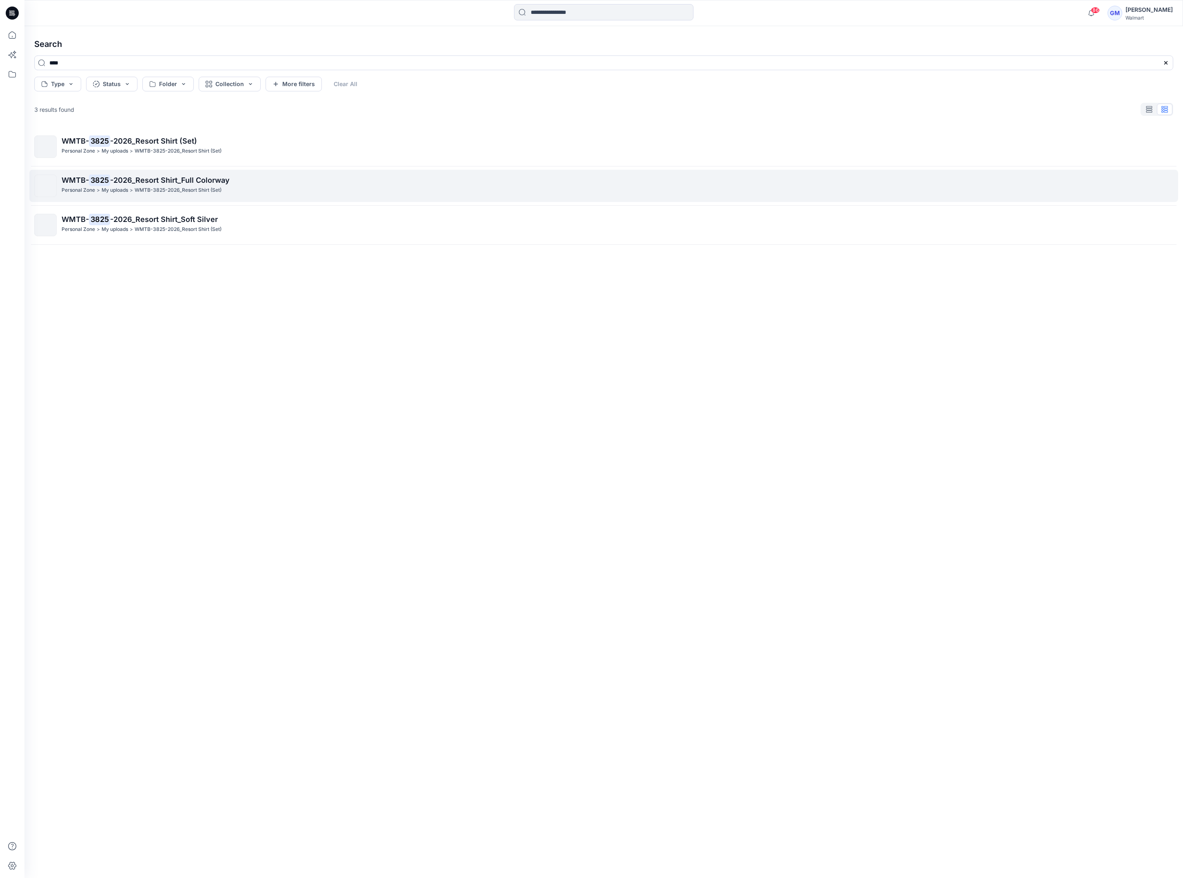
click at [197, 174] on link "WMTB- 3825 -2026_Resort Shirt_Full Colorway Personal Zone > My uploads > WMTB-3…" at bounding box center [603, 186] width 1148 height 32
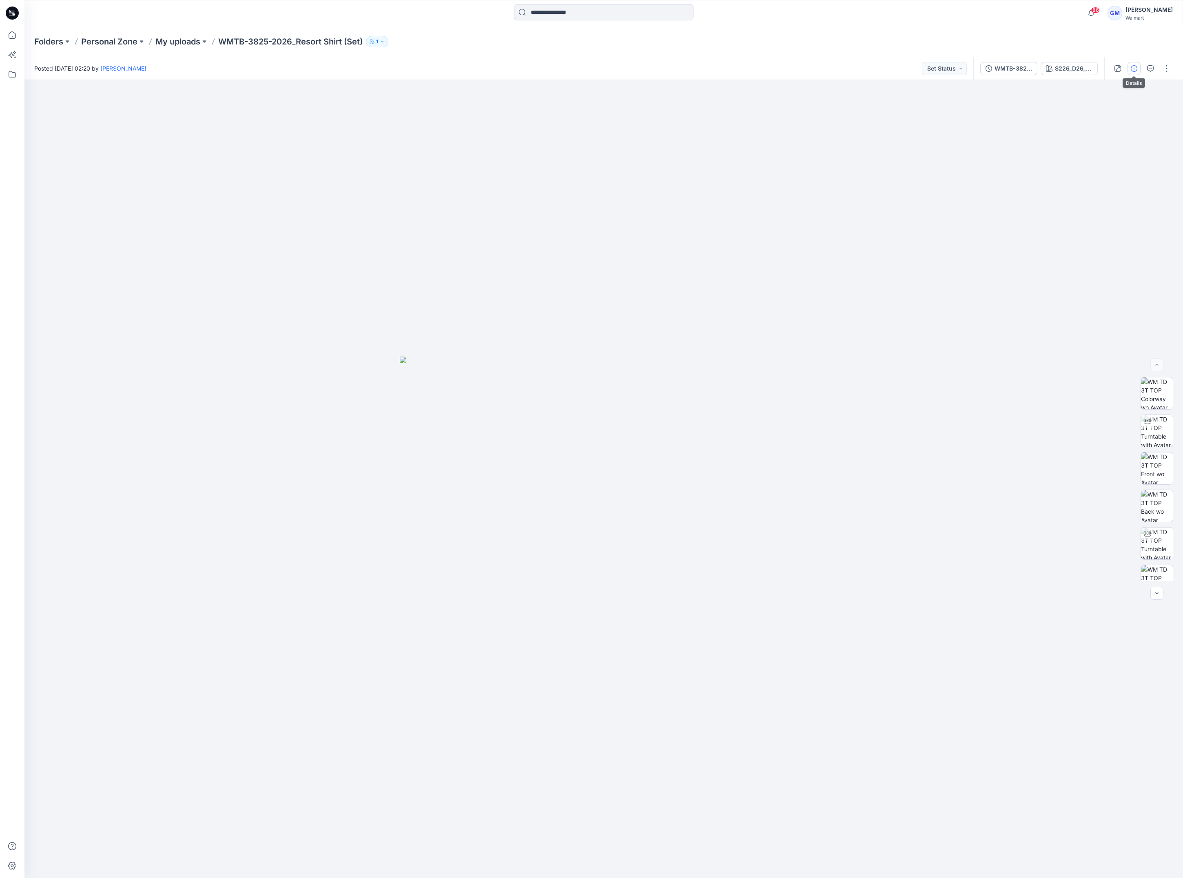
click at [1129, 71] on button "button" at bounding box center [1133, 68] width 13 height 13
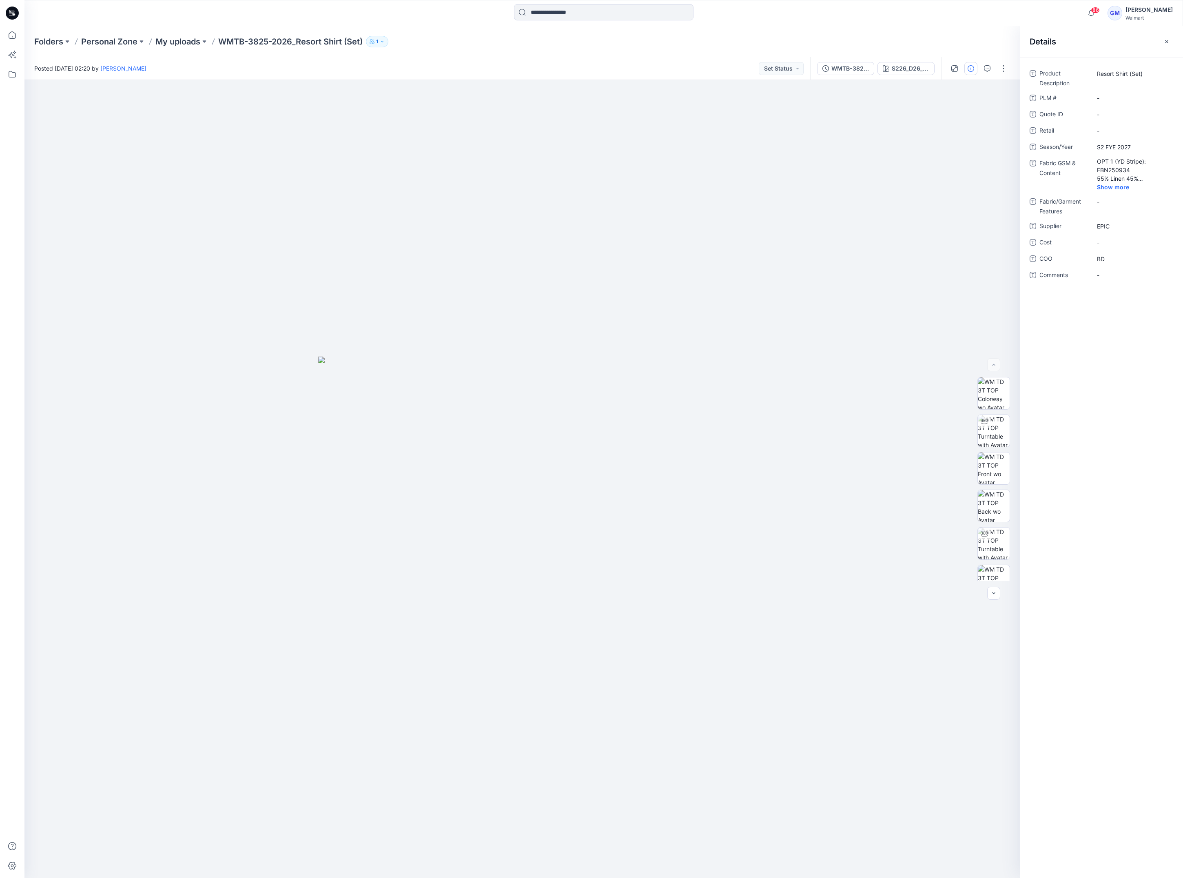
click at [657, 68] on div "Posted Monday, June 23, 2025 02:20 by Gayan Mahawithanalage Set Status" at bounding box center [416, 68] width 785 height 22
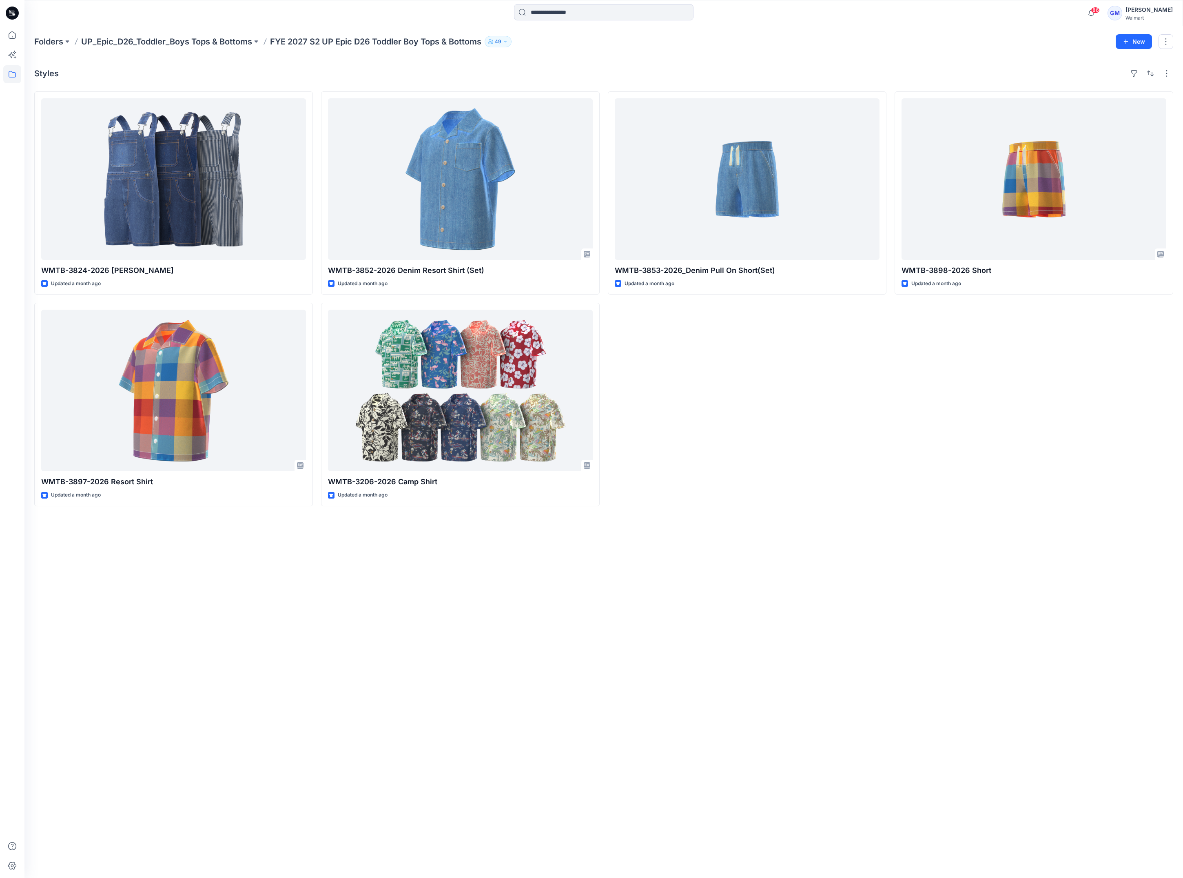
click at [279, 637] on div "Styles WMTB-3824-2026 Shortall Updated a month ago WMTB-3897-2026 Resort Shirt …" at bounding box center [603, 467] width 1158 height 820
click at [328, 798] on div "Styles WMTB-3824-2026 Shortall Updated a month ago WMTB-3897-2026 Resort Shirt …" at bounding box center [603, 467] width 1158 height 820
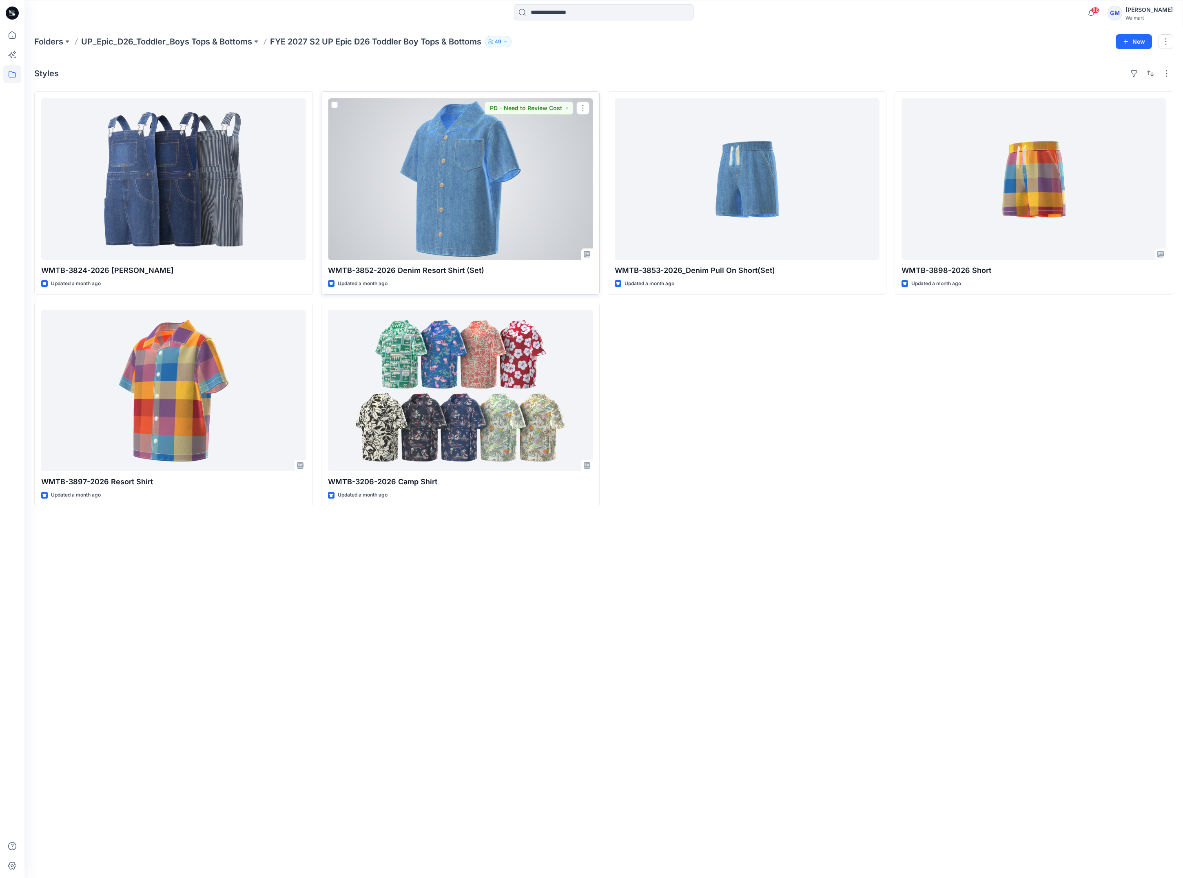
click at [450, 236] on div at bounding box center [460, 178] width 265 height 161
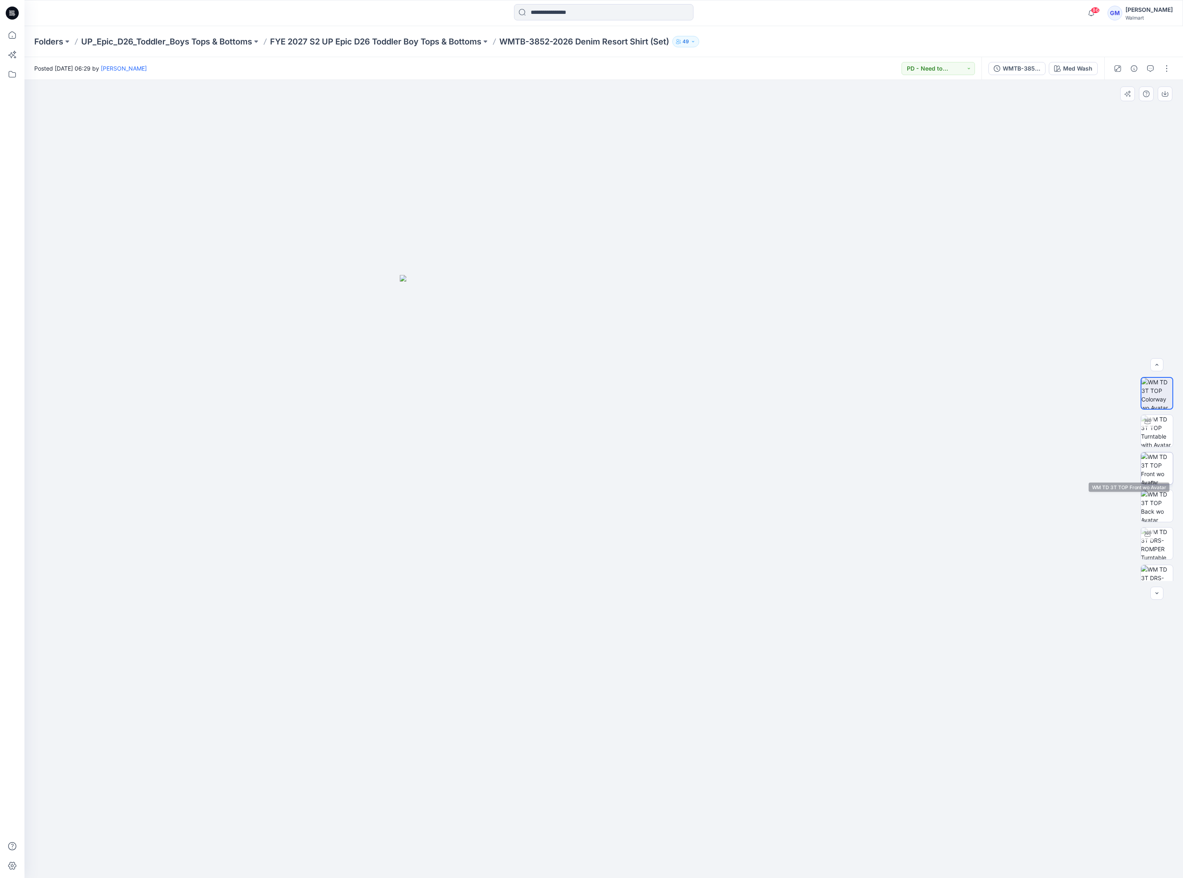
scroll to position [91, 0]
click at [1077, 70] on div "Med Wash" at bounding box center [1077, 68] width 29 height 9
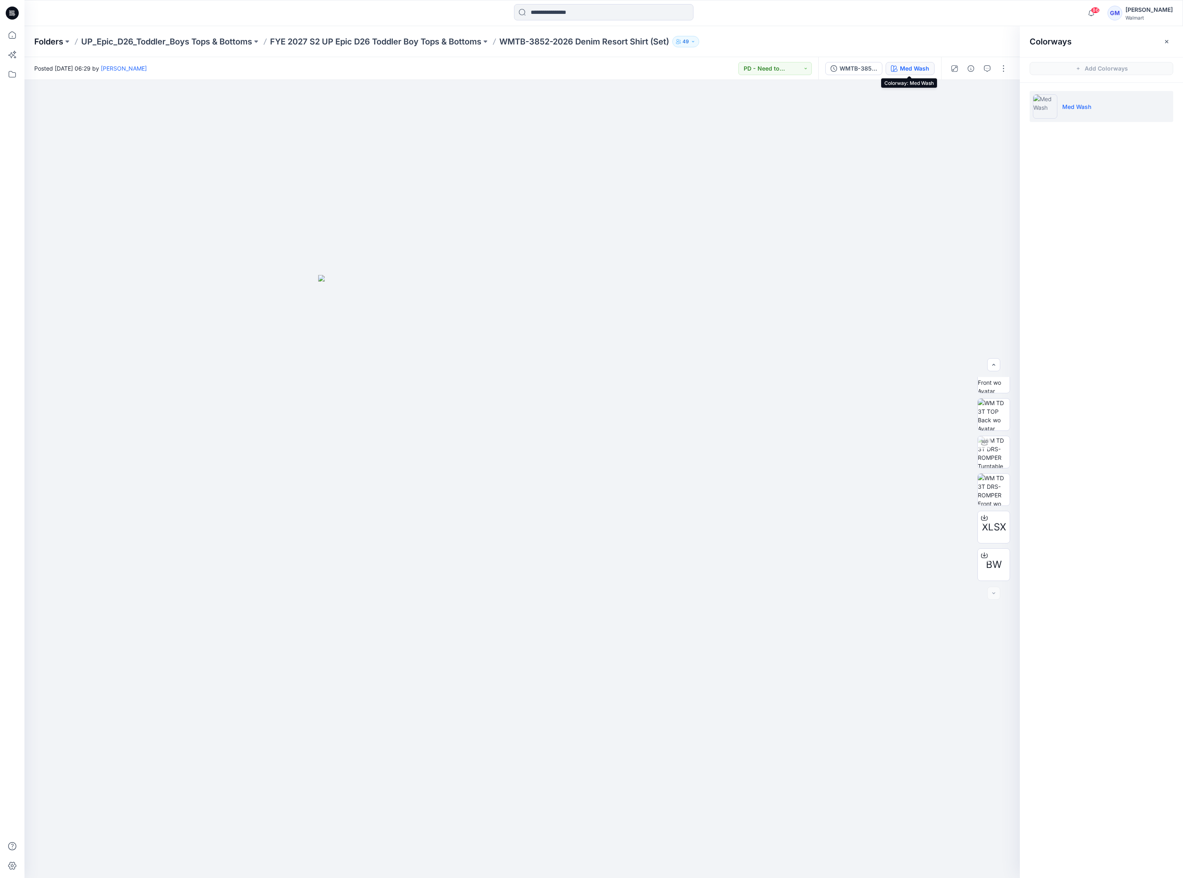
click at [58, 40] on p "Folders" at bounding box center [48, 41] width 29 height 11
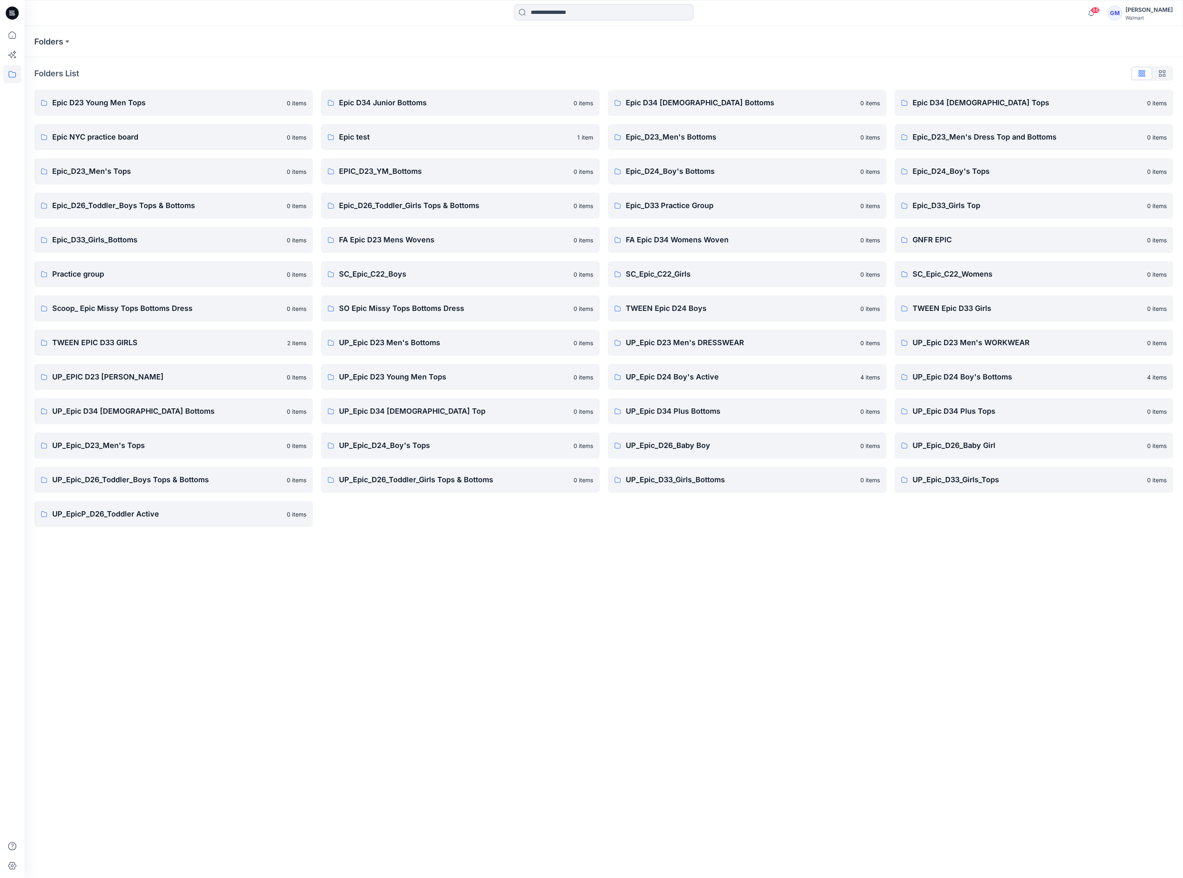
drag, startPoint x: 856, startPoint y: 609, endPoint x: 840, endPoint y: 555, distance: 56.1
click at [856, 610] on div "Folders Folders List Epic D23 Young Men Tops 0 items Epic NYC practice board 0 …" at bounding box center [603, 451] width 1158 height 851
click at [450, 412] on p "UP_Epic D34 Ladies Top" at bounding box center [454, 410] width 230 height 11
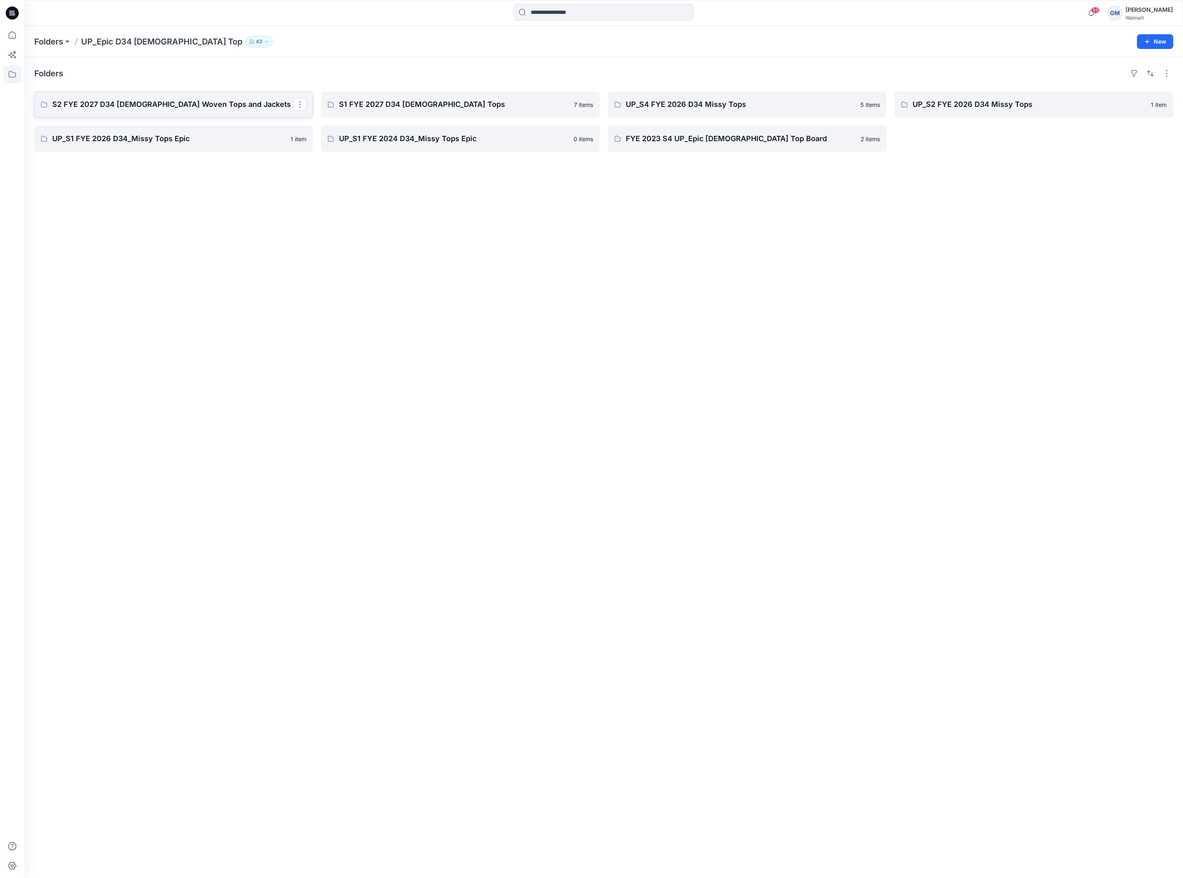
click at [210, 111] on link "S2 FYE 2027 D34 Ladies Woven Tops and Jackets" at bounding box center [173, 104] width 279 height 26
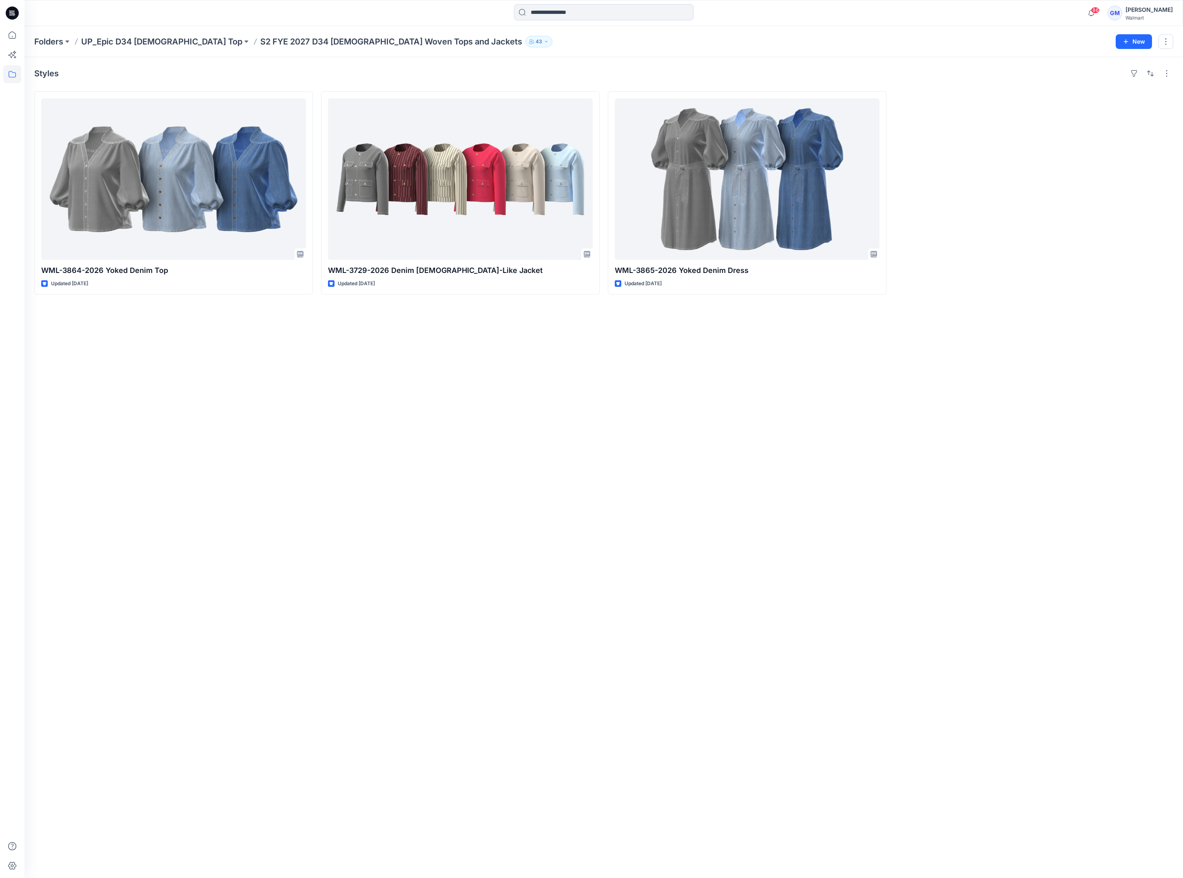
drag, startPoint x: 157, startPoint y: 516, endPoint x: 327, endPoint y: 338, distance: 246.3
click at [157, 517] on div "Styles WML-3864-2026 Yoked Denim Top Updated 14 days ago WML-3729-2026 Denim La…" at bounding box center [603, 467] width 1158 height 820
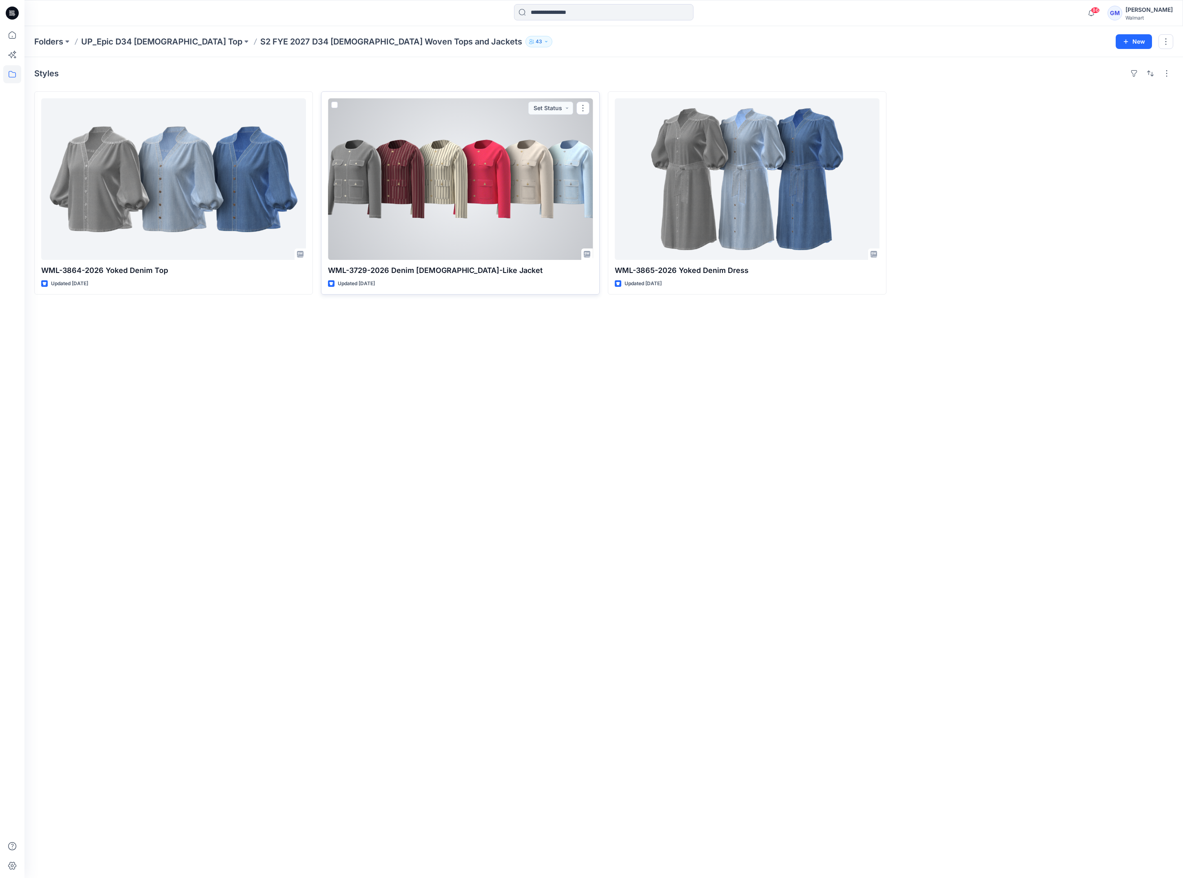
click at [444, 220] on div at bounding box center [460, 178] width 265 height 161
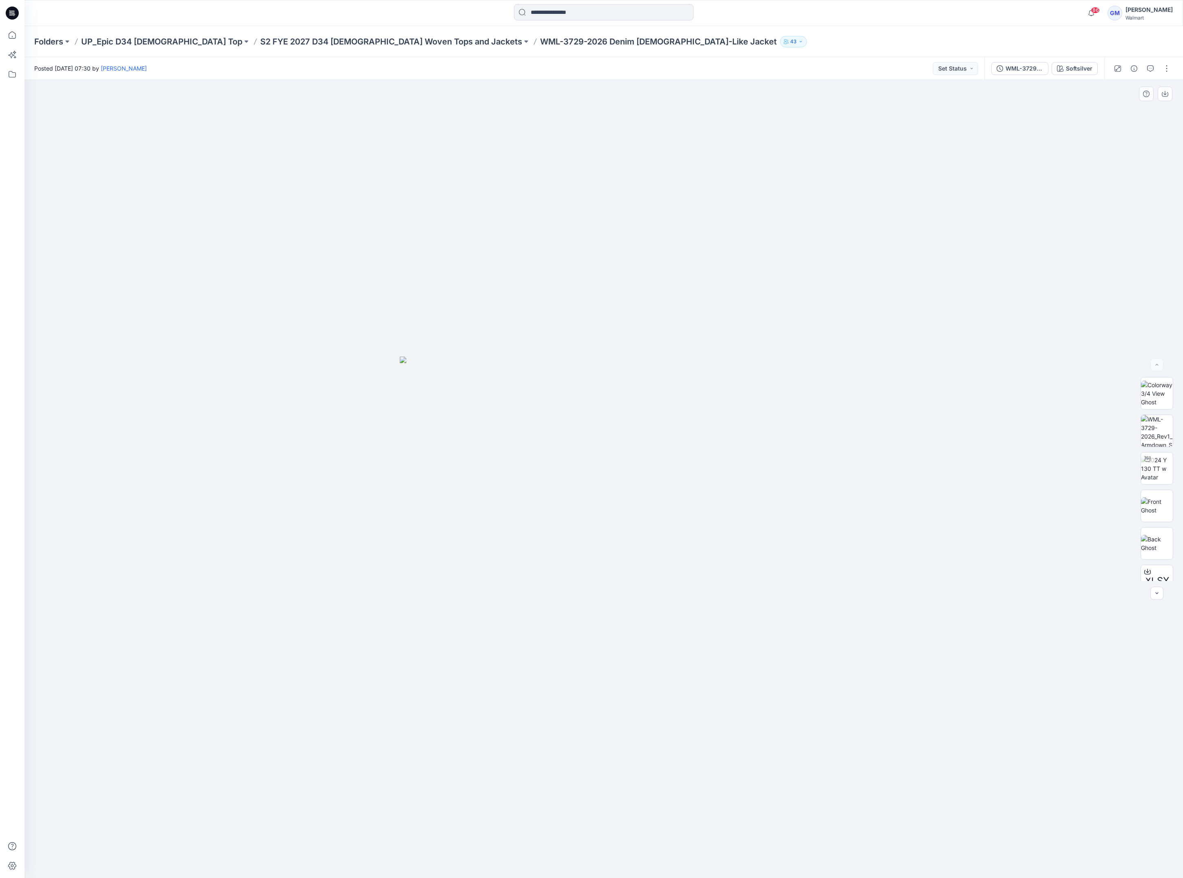
click at [573, 566] on img at bounding box center [604, 616] width 408 height 521
click at [1075, 67] on div "Softsilver" at bounding box center [1079, 68] width 27 height 9
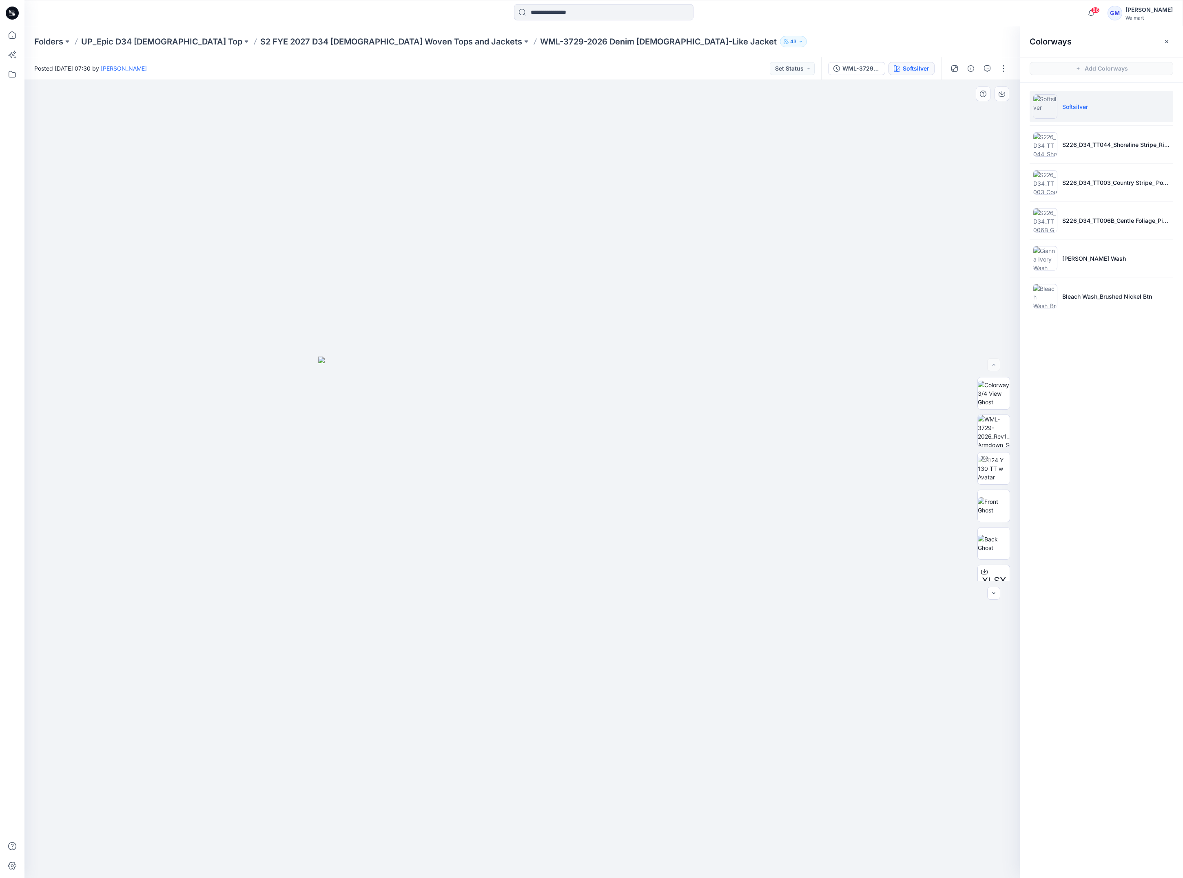
click at [621, 248] on div at bounding box center [521, 479] width 995 height 798
click at [604, 292] on div at bounding box center [521, 479] width 995 height 798
click at [607, 269] on div at bounding box center [521, 479] width 995 height 798
click at [611, 182] on div at bounding box center [521, 479] width 995 height 798
click at [558, 288] on div at bounding box center [521, 479] width 995 height 798
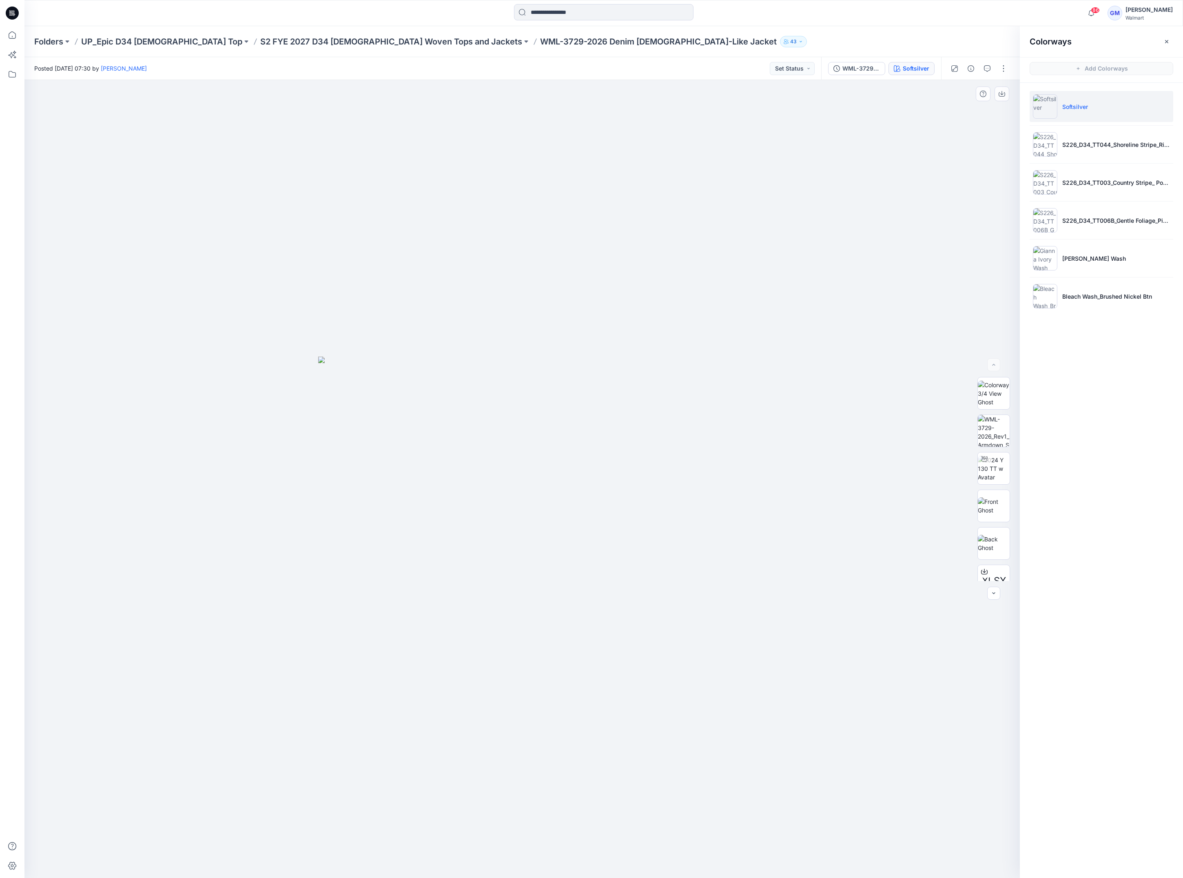
click at [526, 624] on div at bounding box center [521, 479] width 995 height 798
click at [516, 298] on div at bounding box center [521, 479] width 995 height 798
click at [48, 37] on p "Folders" at bounding box center [48, 41] width 29 height 11
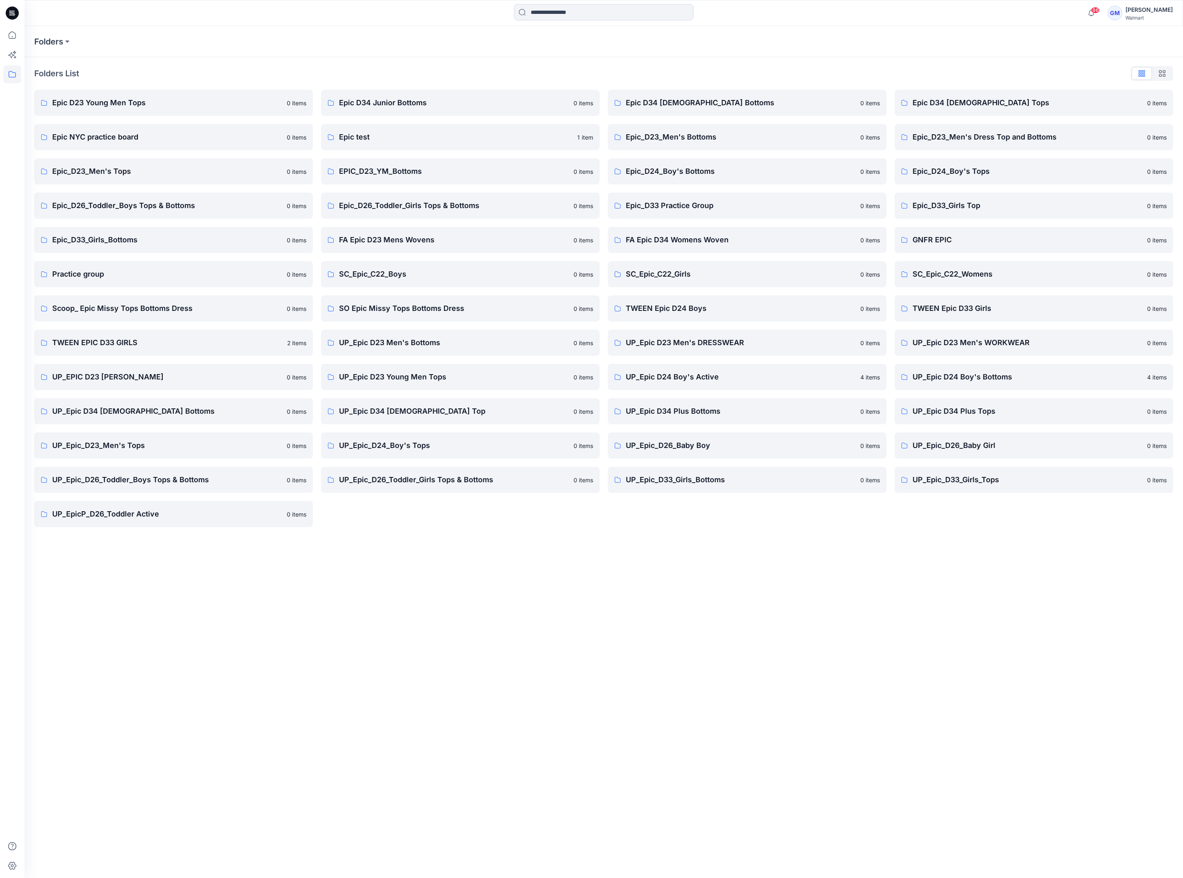
click at [340, 653] on div "Folders Folders List Epic D23 Young Men Tops 0 items Epic NYC practice board 0 …" at bounding box center [603, 451] width 1158 height 851
click at [707, 308] on p "TWEEN Epic D24 Boys" at bounding box center [741, 308] width 230 height 11
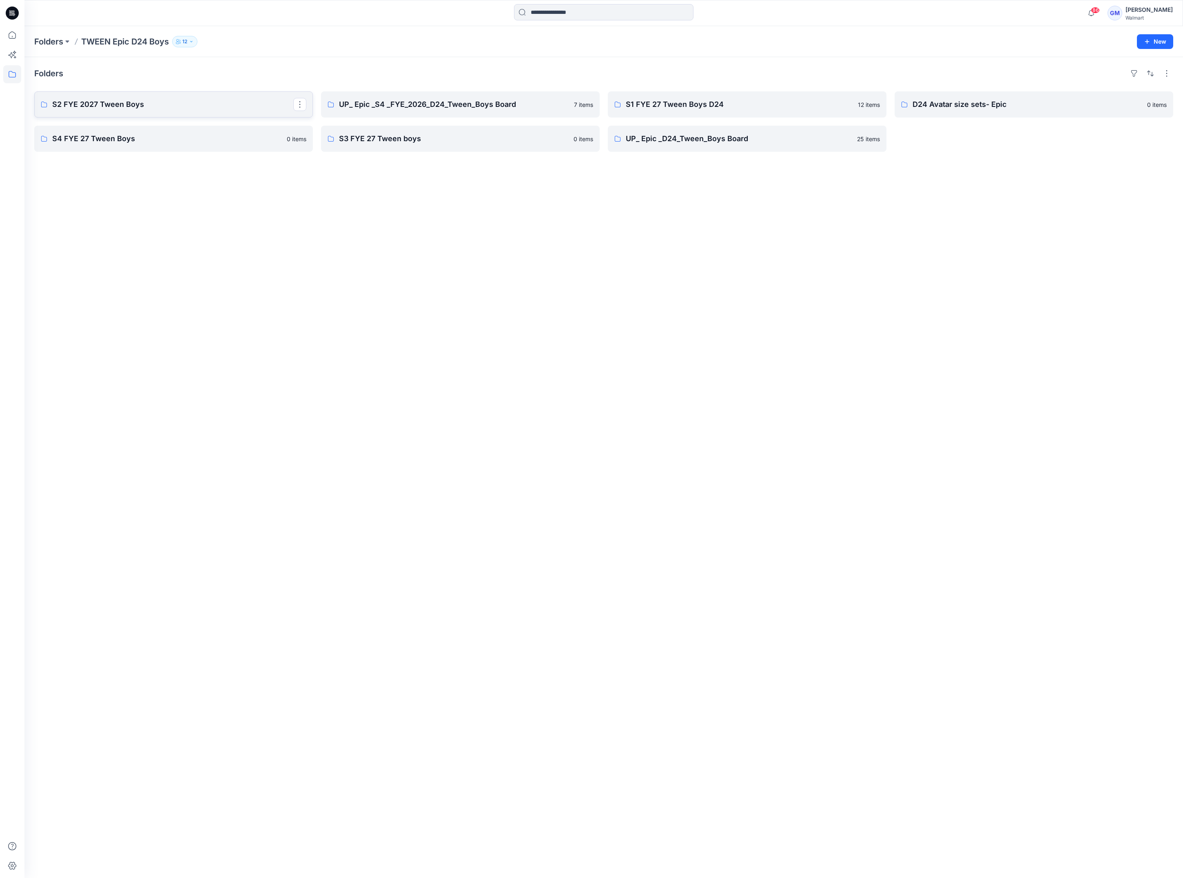
click at [170, 109] on p "S2 FYE 2027 Tween Boys" at bounding box center [172, 104] width 241 height 11
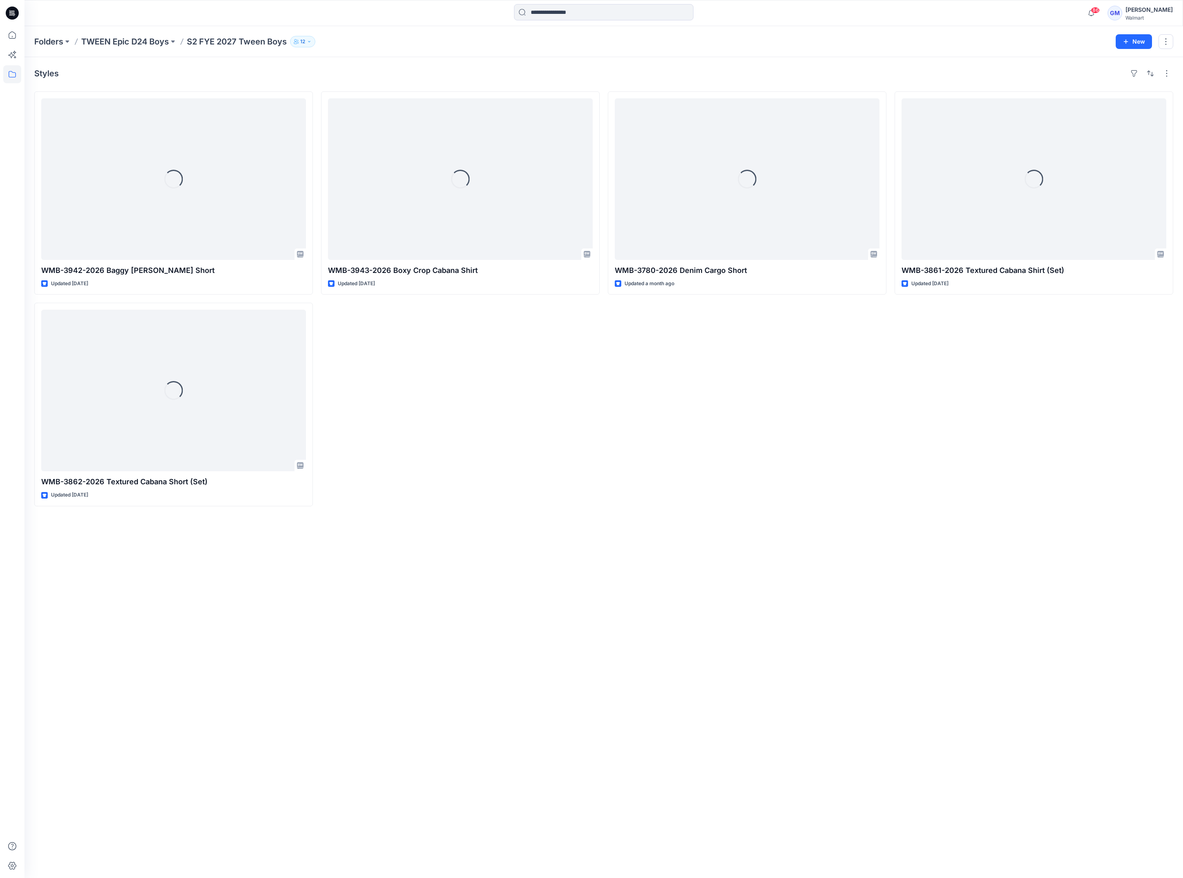
click at [420, 580] on div "Styles Loading... WMB-3942-2026 Baggy Carpenter Short Updated 9 days ago Loadin…" at bounding box center [603, 467] width 1158 height 820
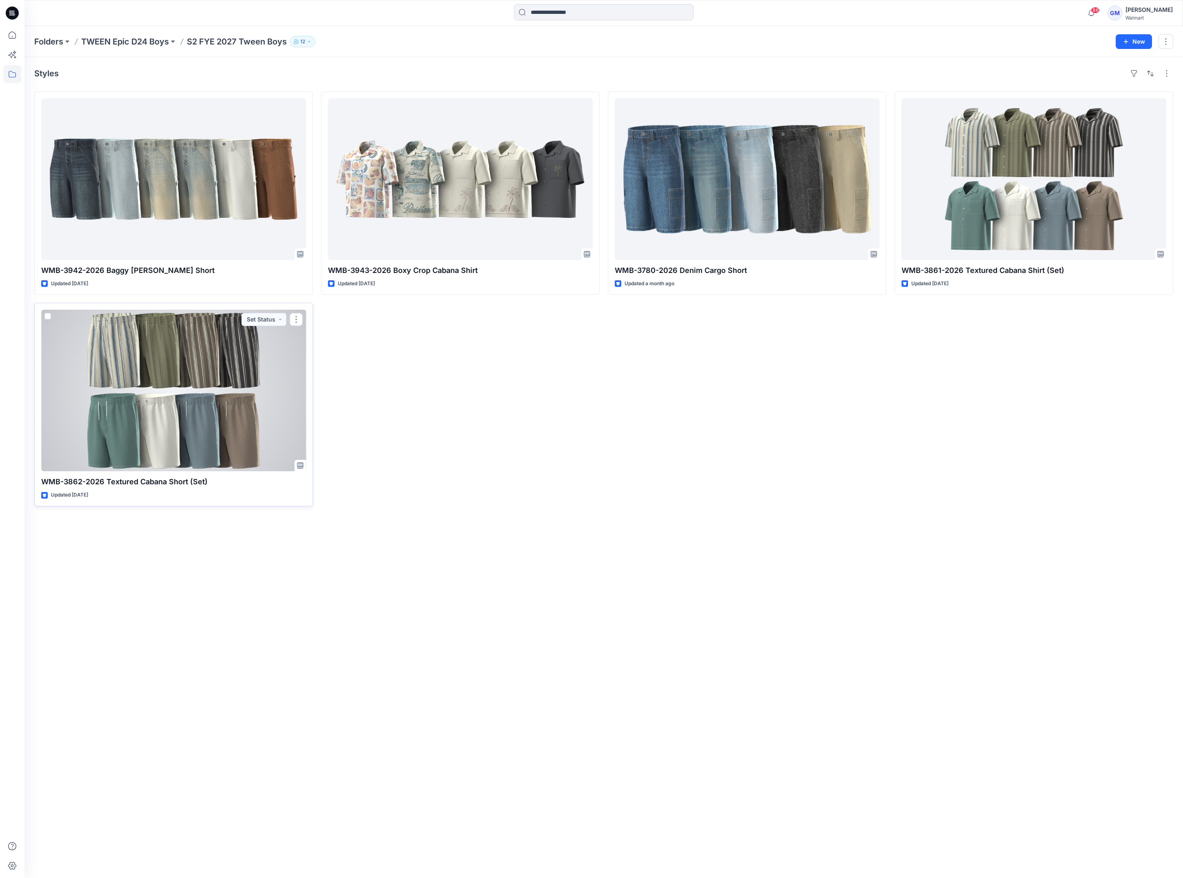
click at [201, 413] on div at bounding box center [173, 390] width 265 height 161
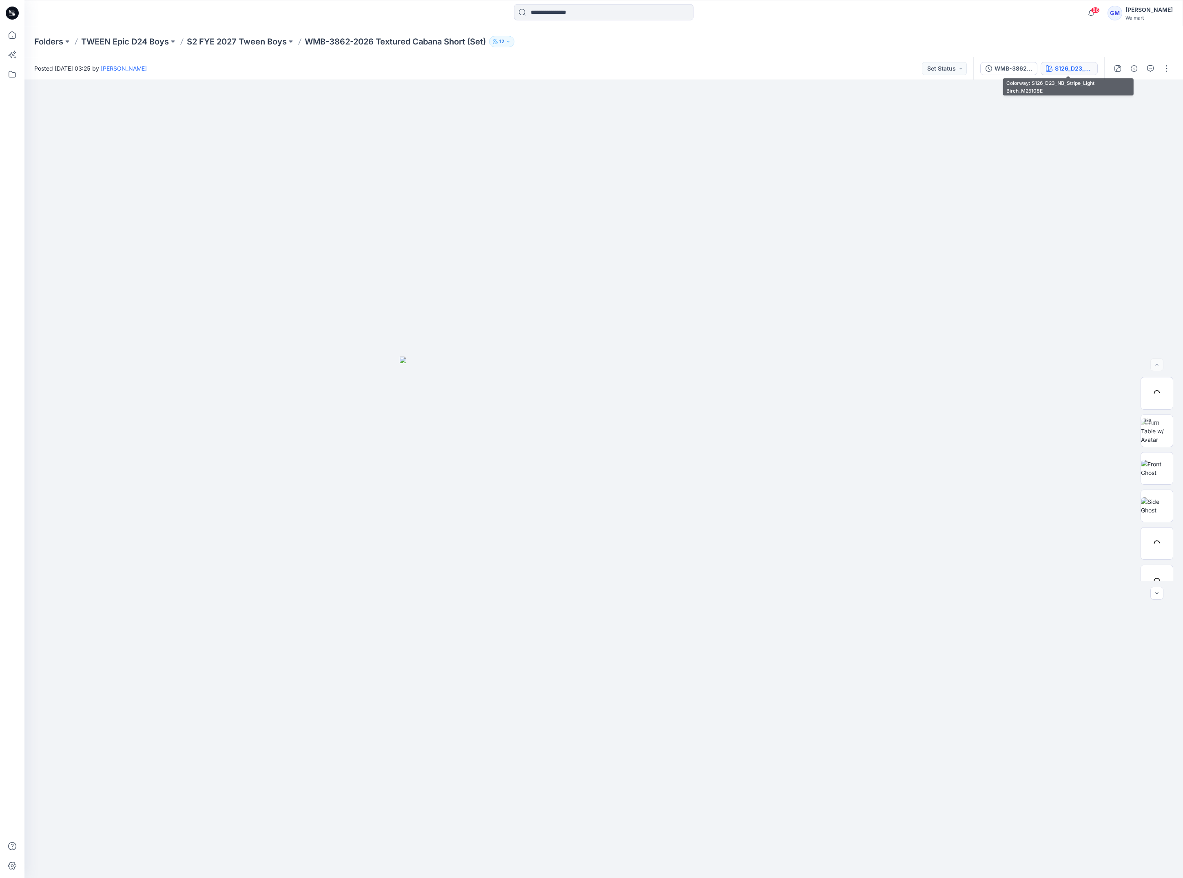
click at [1062, 64] on div "S126_D23_NB_Stripe_Light Birch_M25108E" at bounding box center [1074, 68] width 38 height 9
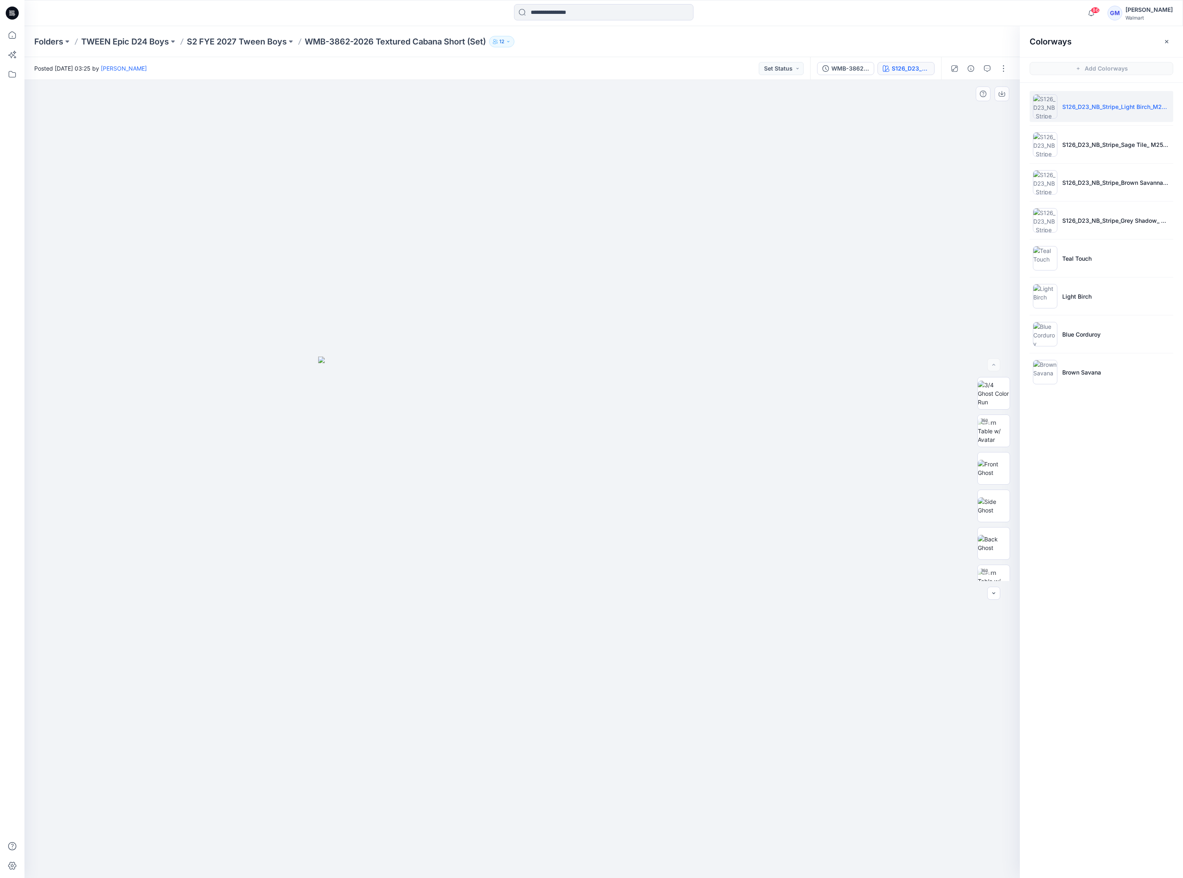
click at [705, 425] on img at bounding box center [522, 616] width 408 height 521
click at [1082, 148] on p "S126_D23_NB_Stripe_Sage Tile_ M25108B" at bounding box center [1116, 144] width 108 height 9
click at [987, 472] on img at bounding box center [993, 468] width 32 height 17
click at [1095, 185] on p "S126_D23_NB_Stripe_Brown Savanna_ M25108C" at bounding box center [1116, 182] width 108 height 9
click at [994, 471] on img at bounding box center [993, 468] width 32 height 17
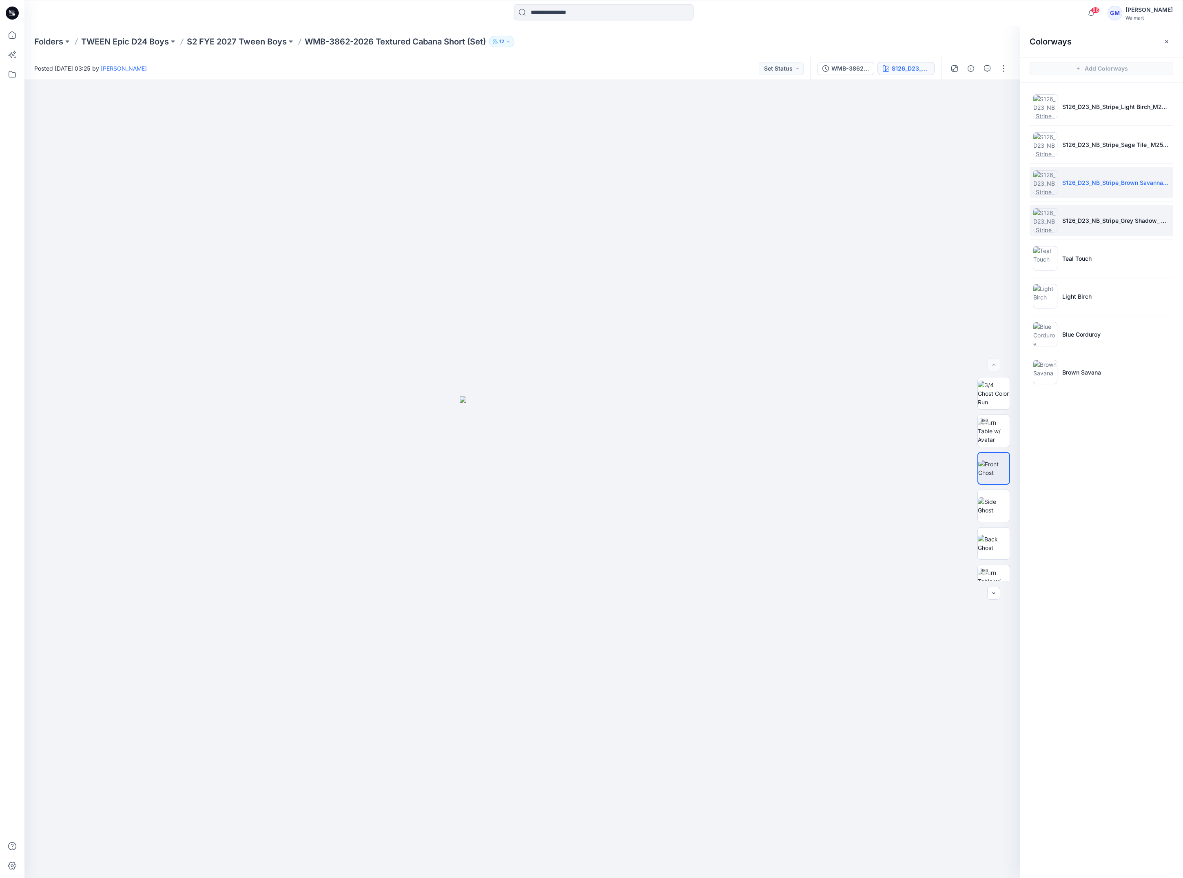
click at [1088, 220] on p "S126_D23_NB_Stripe_Grey Shadow_ M25108F" at bounding box center [1116, 220] width 108 height 9
click at [987, 472] on img at bounding box center [993, 468] width 32 height 17
click at [1087, 267] on li "Teal Touch" at bounding box center [1101, 258] width 144 height 31
click at [994, 535] on img at bounding box center [993, 543] width 32 height 17
click at [986, 471] on img at bounding box center [993, 469] width 32 height 26
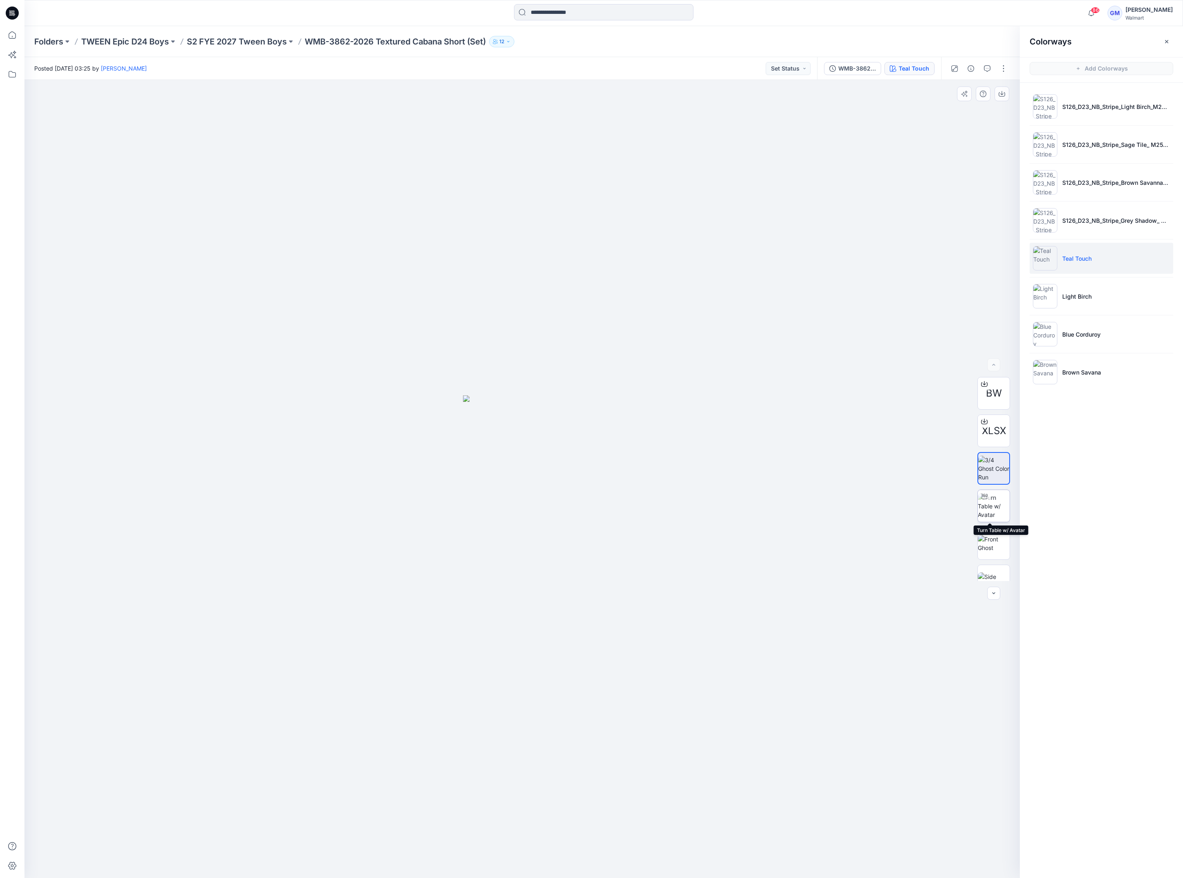
click at [991, 511] on img at bounding box center [993, 506] width 32 height 26
click at [1097, 338] on p "Blue Corduroy" at bounding box center [1081, 334] width 38 height 9
click at [1087, 381] on li "Brown Savana" at bounding box center [1101, 371] width 144 height 31
